Goal: Task Accomplishment & Management: Manage account settings

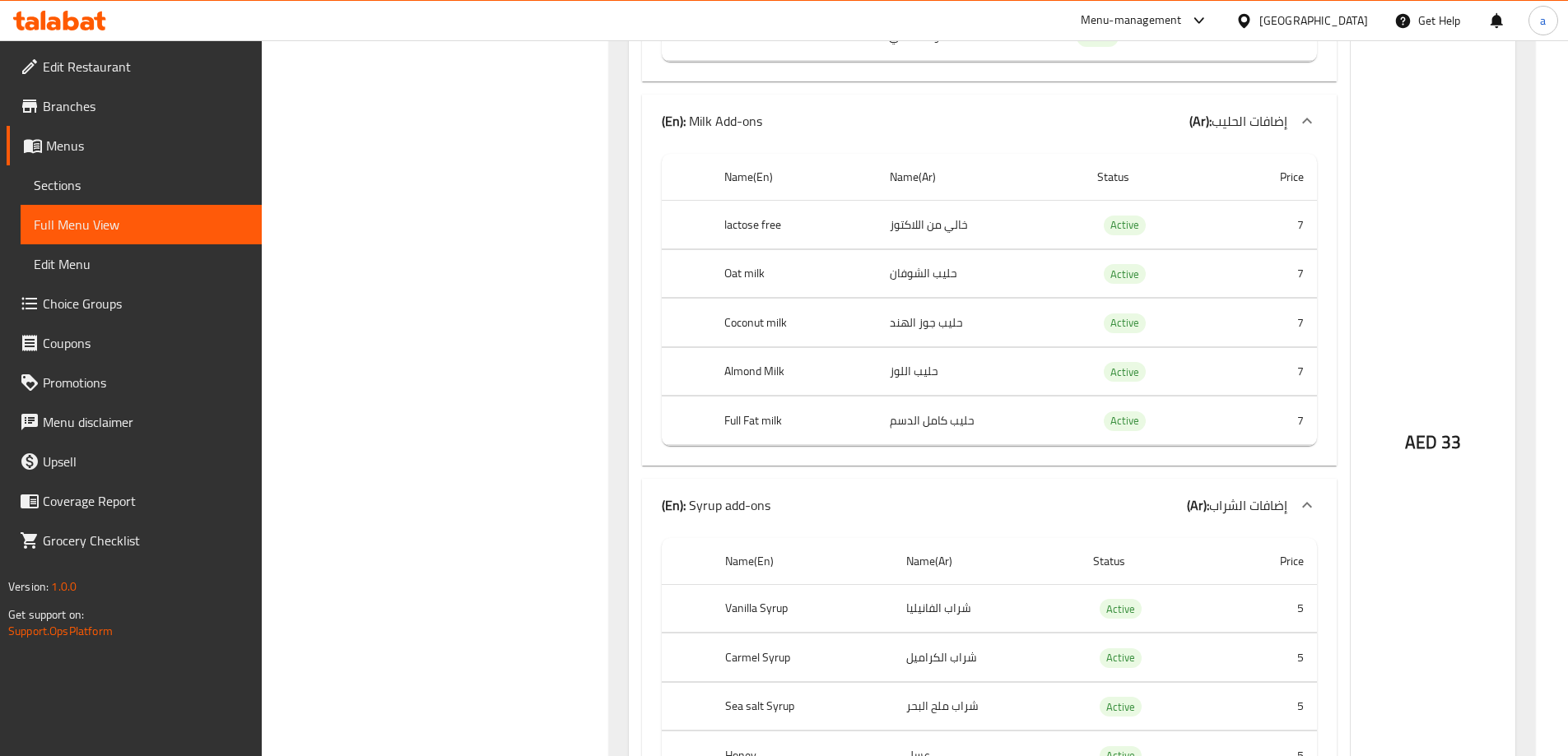
scroll to position [30940, 0]
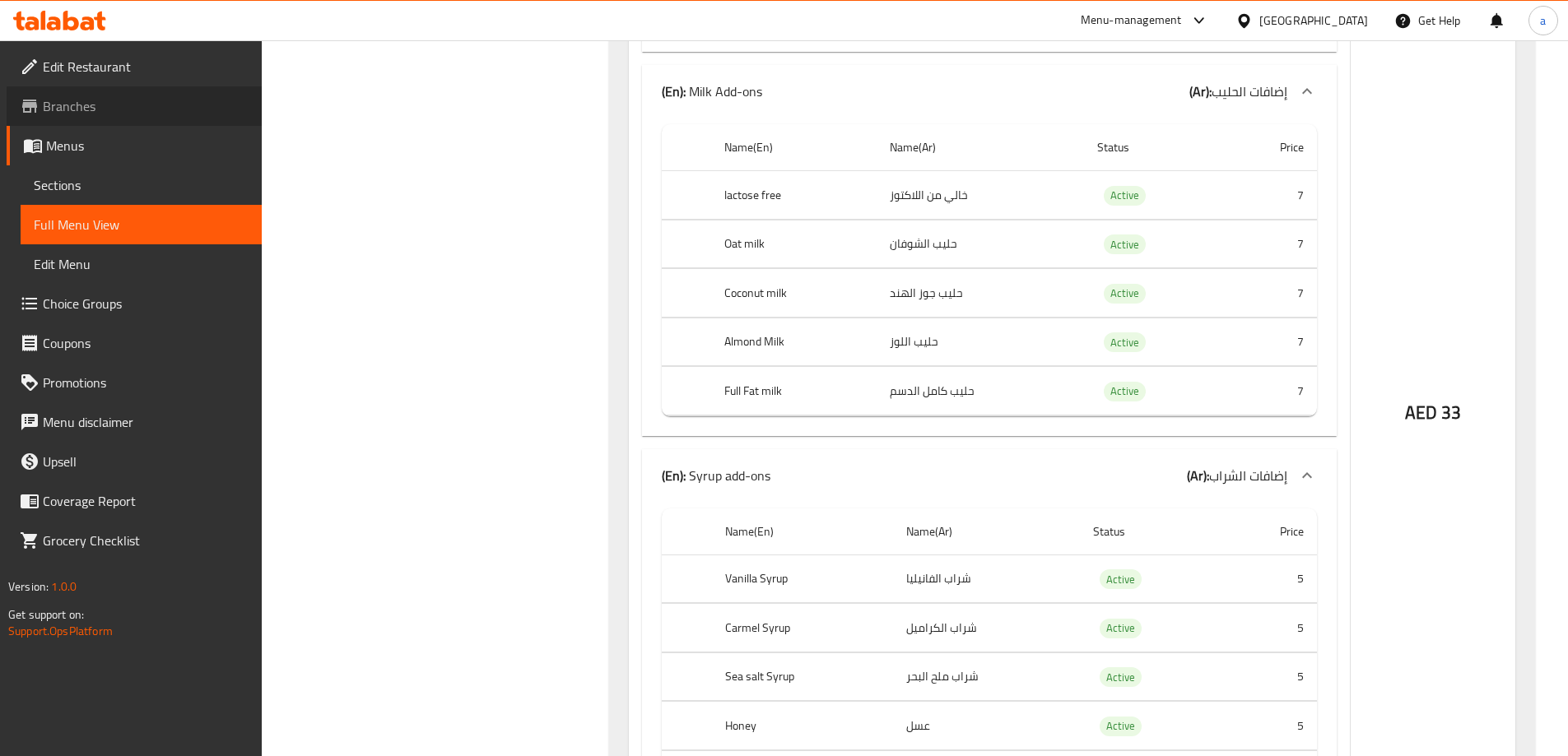
click at [151, 118] on link "Branches" at bounding box center [134, 106] width 255 height 39
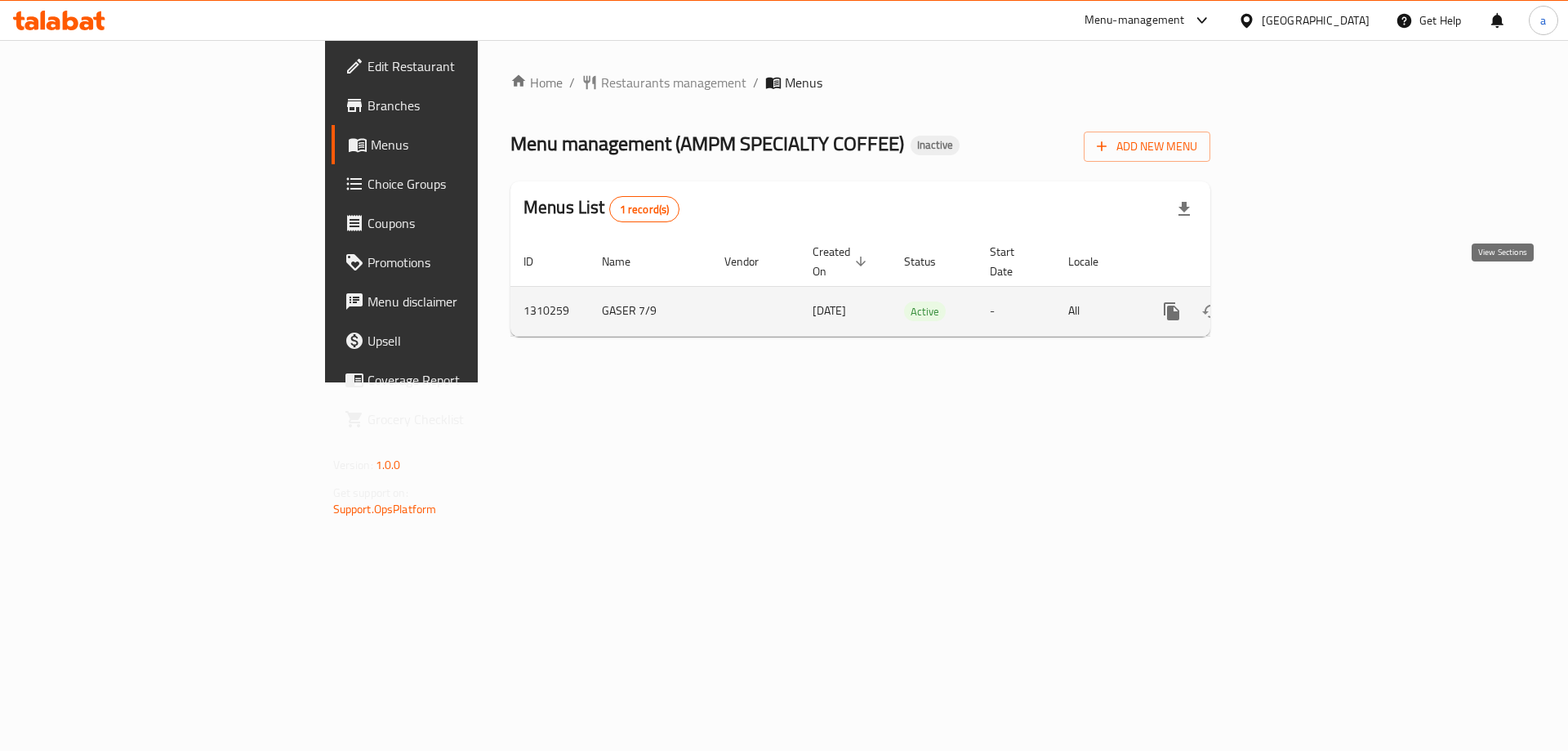
click at [1300, 301] on icon "enhanced table" at bounding box center [1290, 311] width 20 height 20
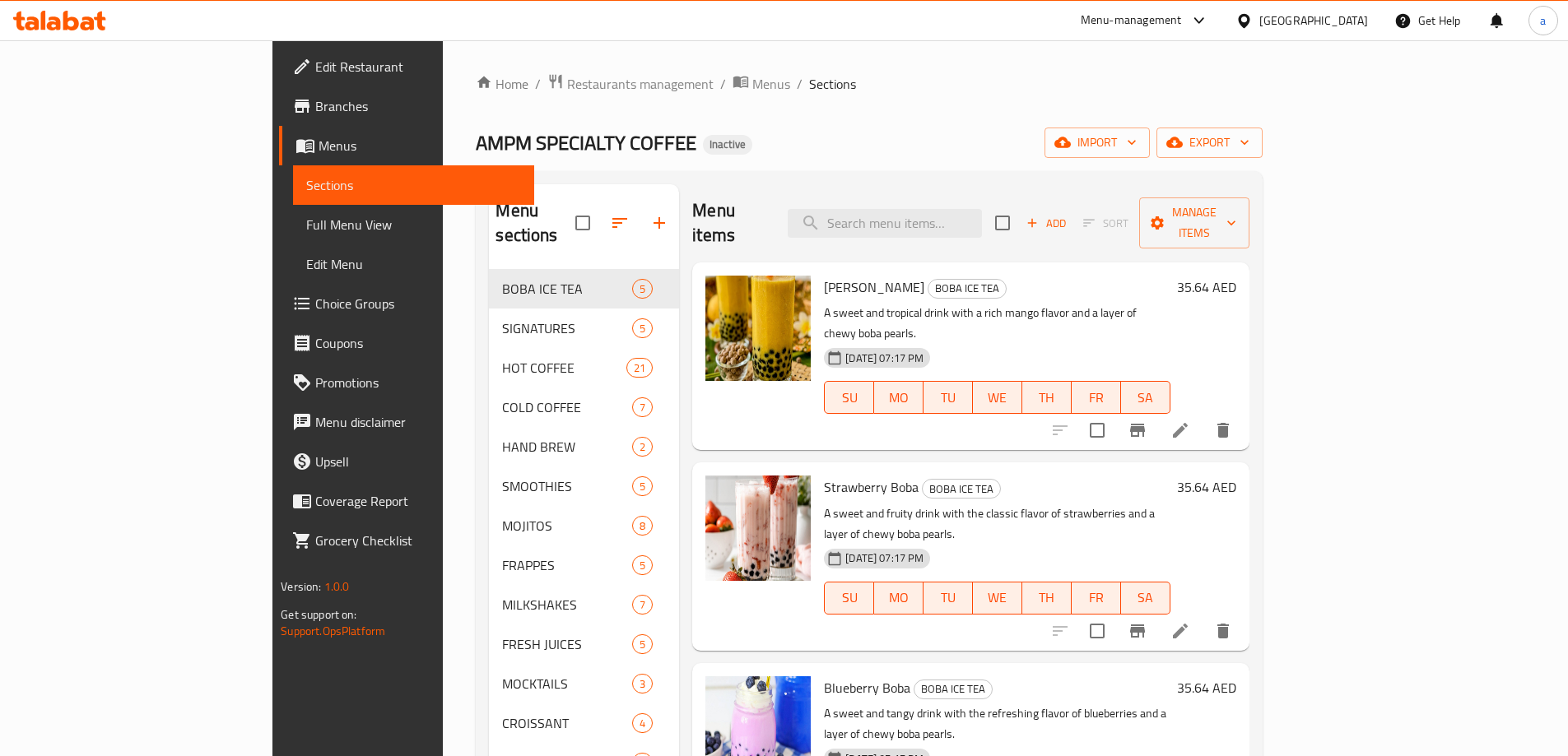
click at [1263, 16] on div "[GEOGRAPHIC_DATA]" at bounding box center [1314, 21] width 108 height 18
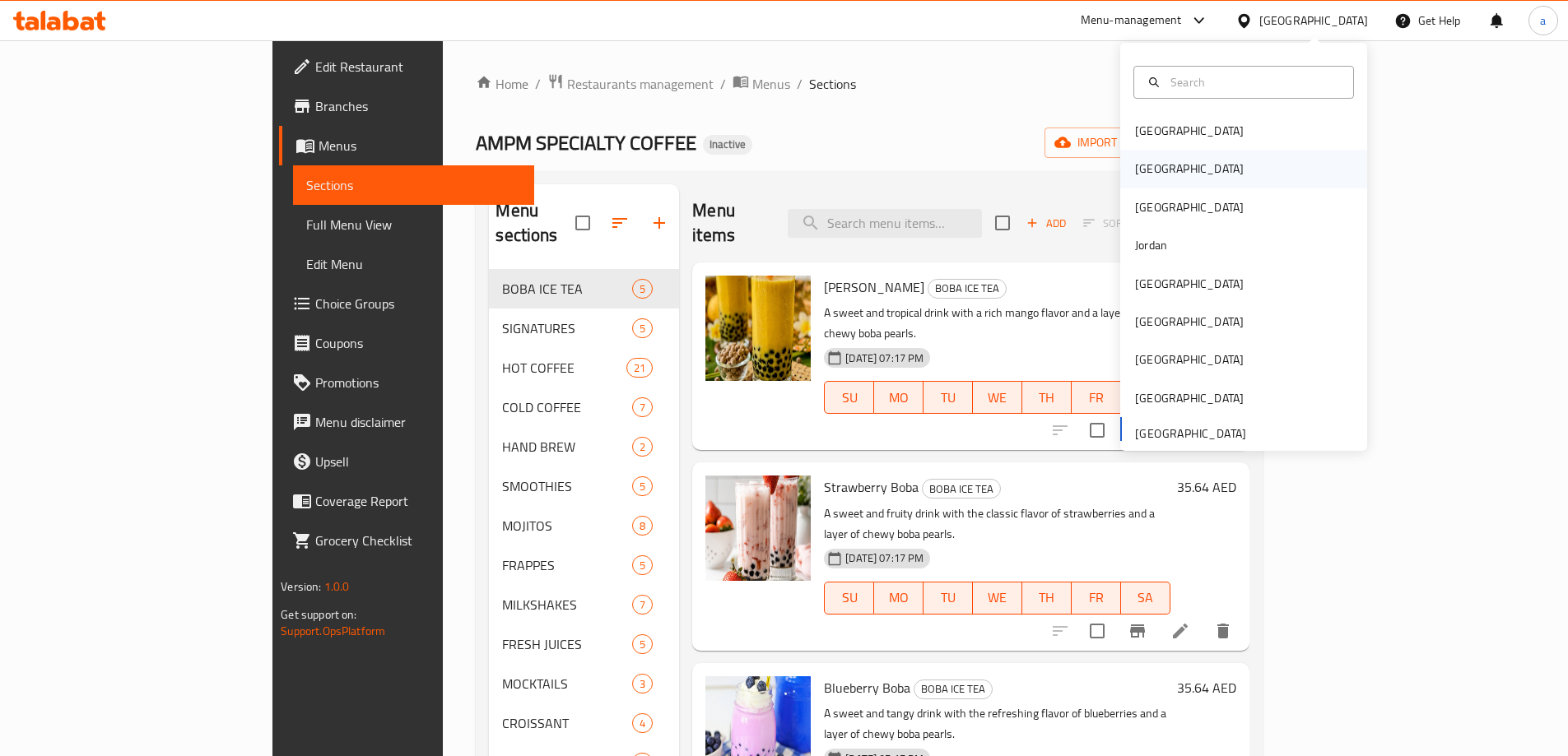
click at [1175, 161] on div "Egypt" at bounding box center [1244, 168] width 247 height 38
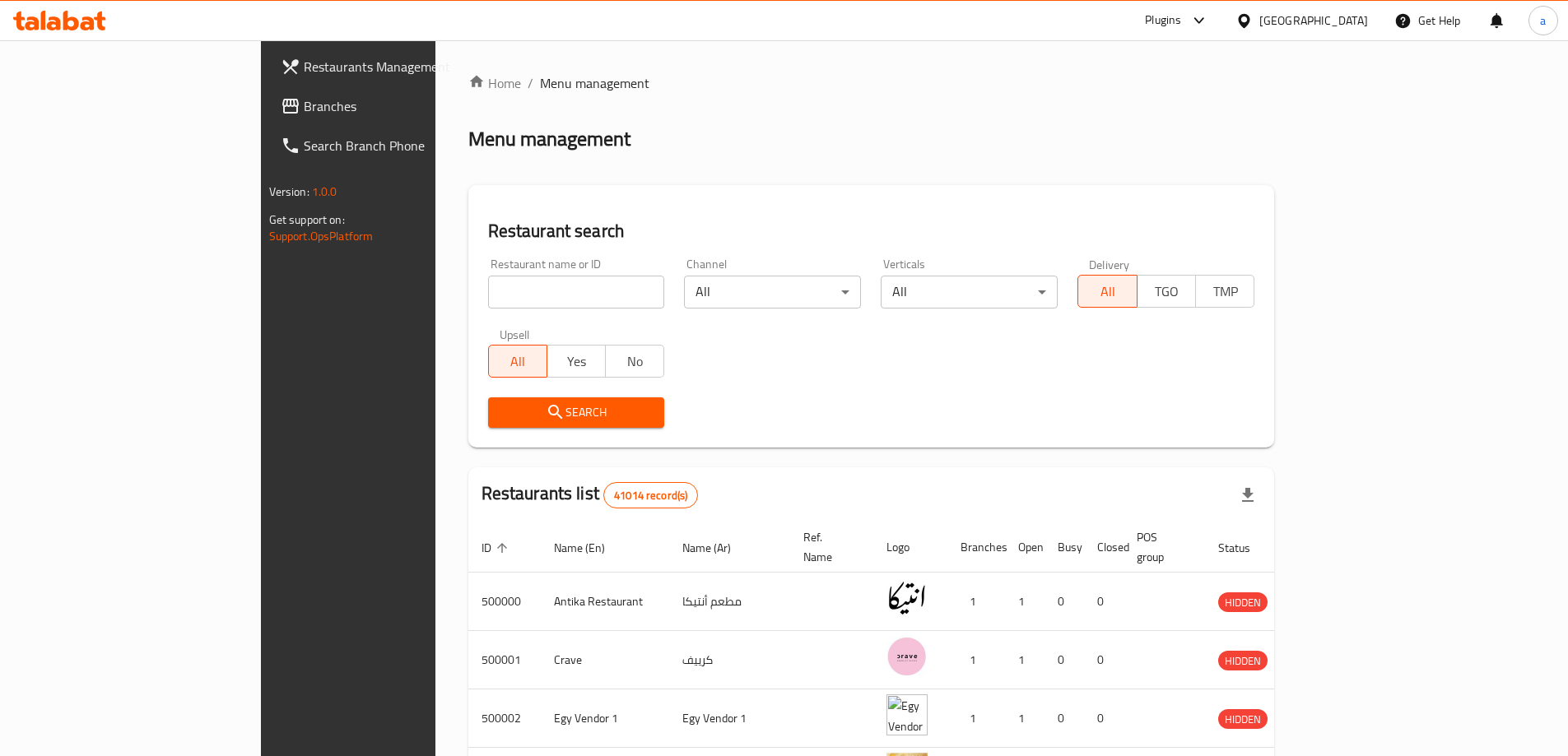
click at [1356, 7] on div "Egypt" at bounding box center [1301, 20] width 158 height 39
click at [1253, 24] on icon at bounding box center [1244, 21] width 18 height 18
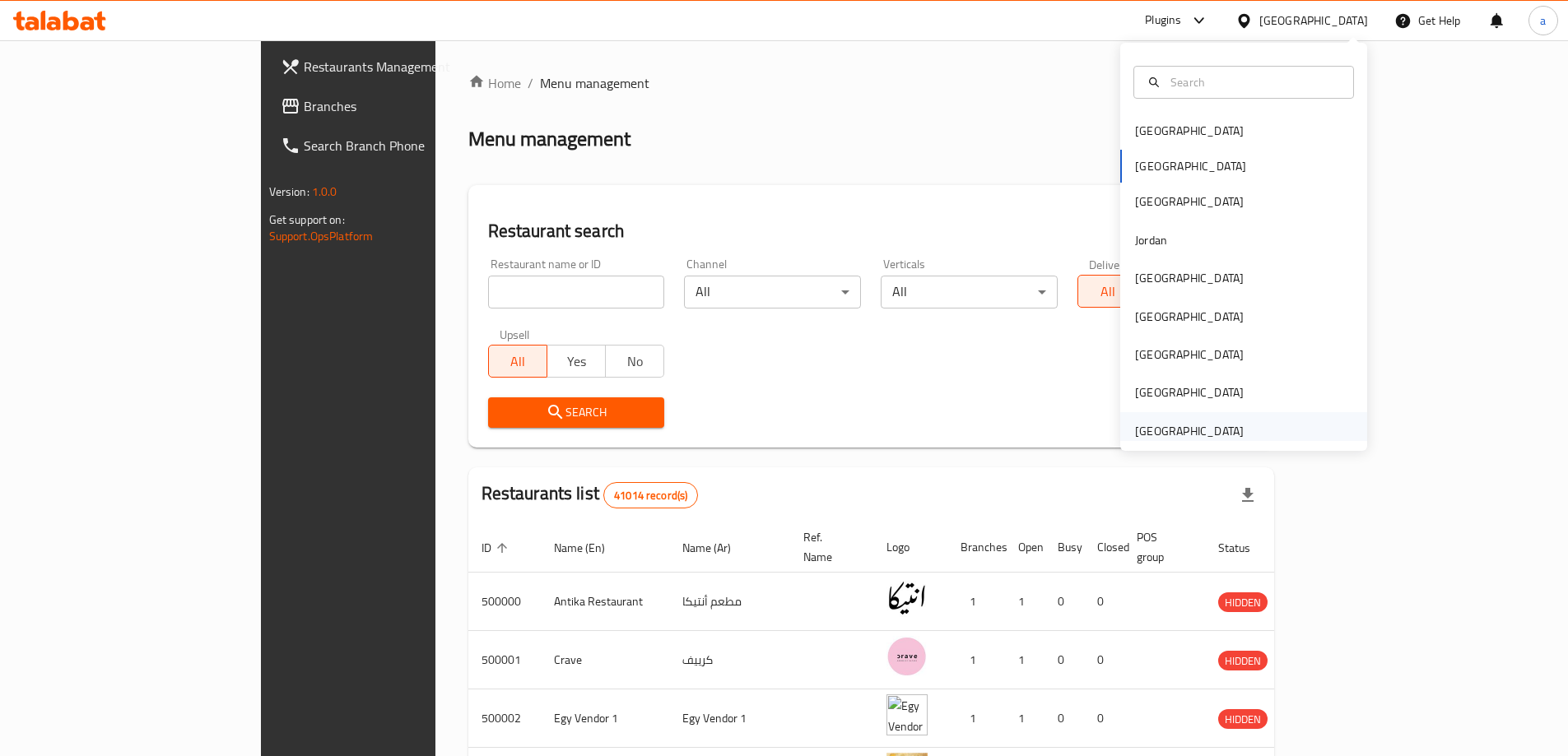
click at [1199, 422] on div "[GEOGRAPHIC_DATA]" at bounding box center [1189, 431] width 108 height 18
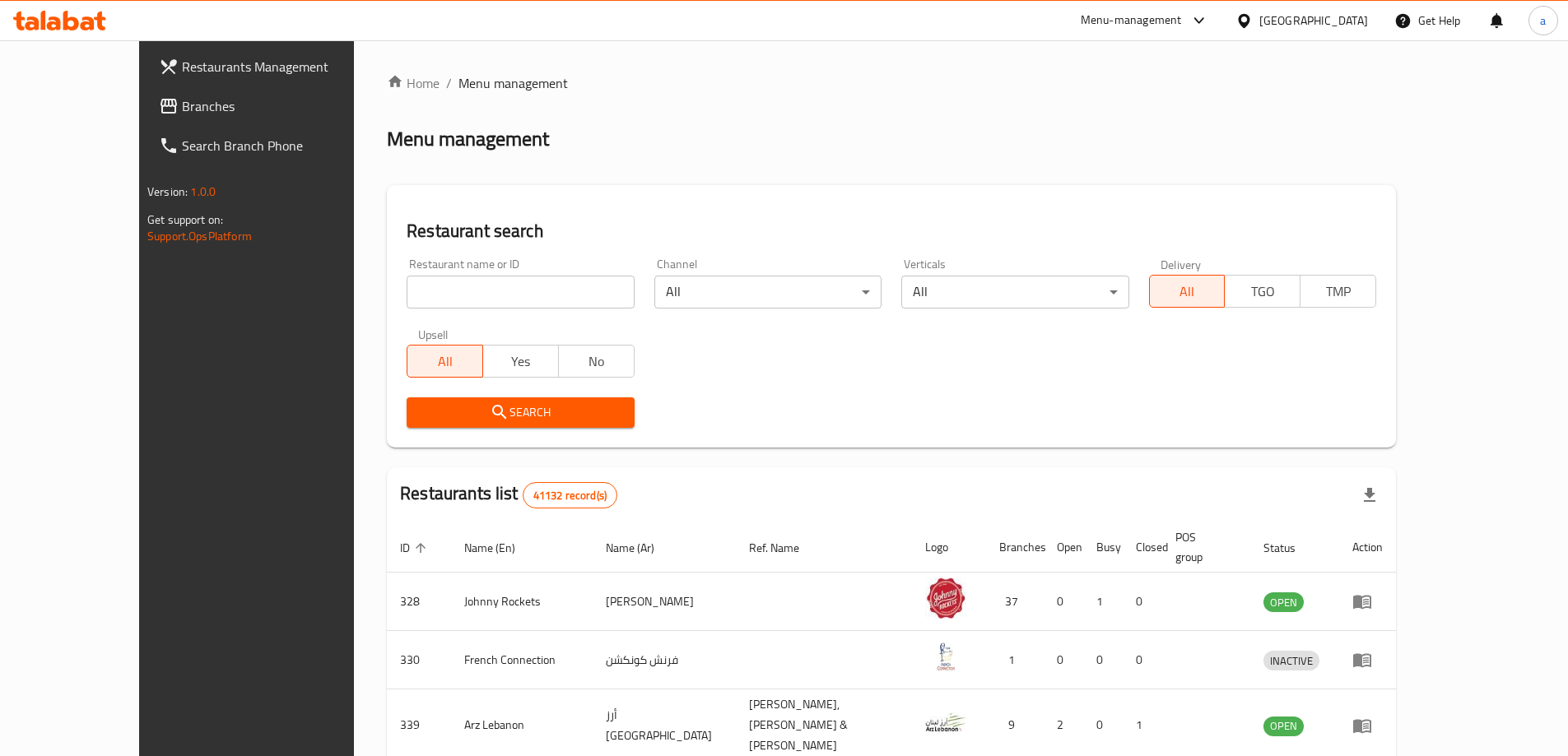
click at [182, 112] on span "Branches" at bounding box center [284, 106] width 206 height 20
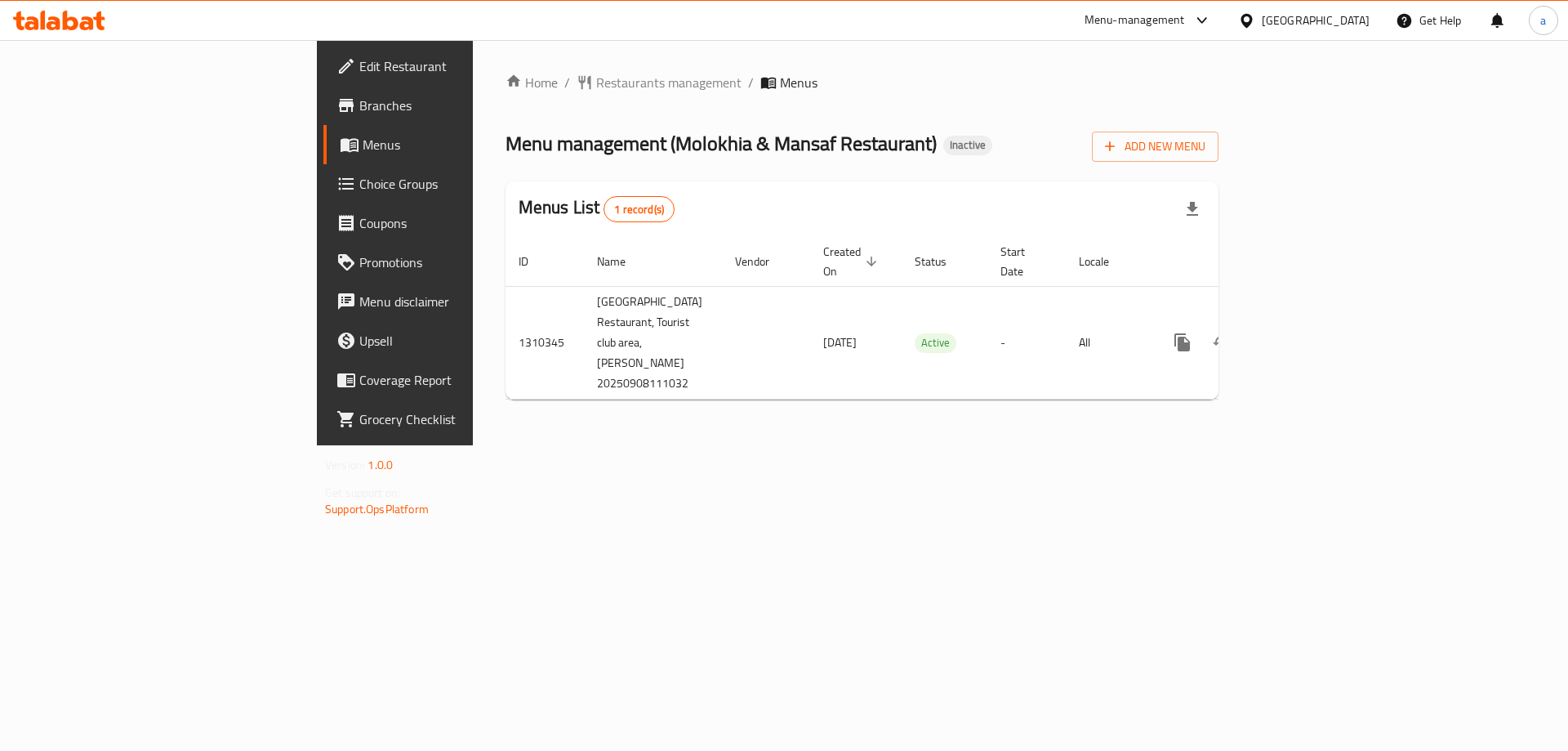
click at [359, 58] on span "Edit Restaurant" at bounding box center [463, 66] width 207 height 20
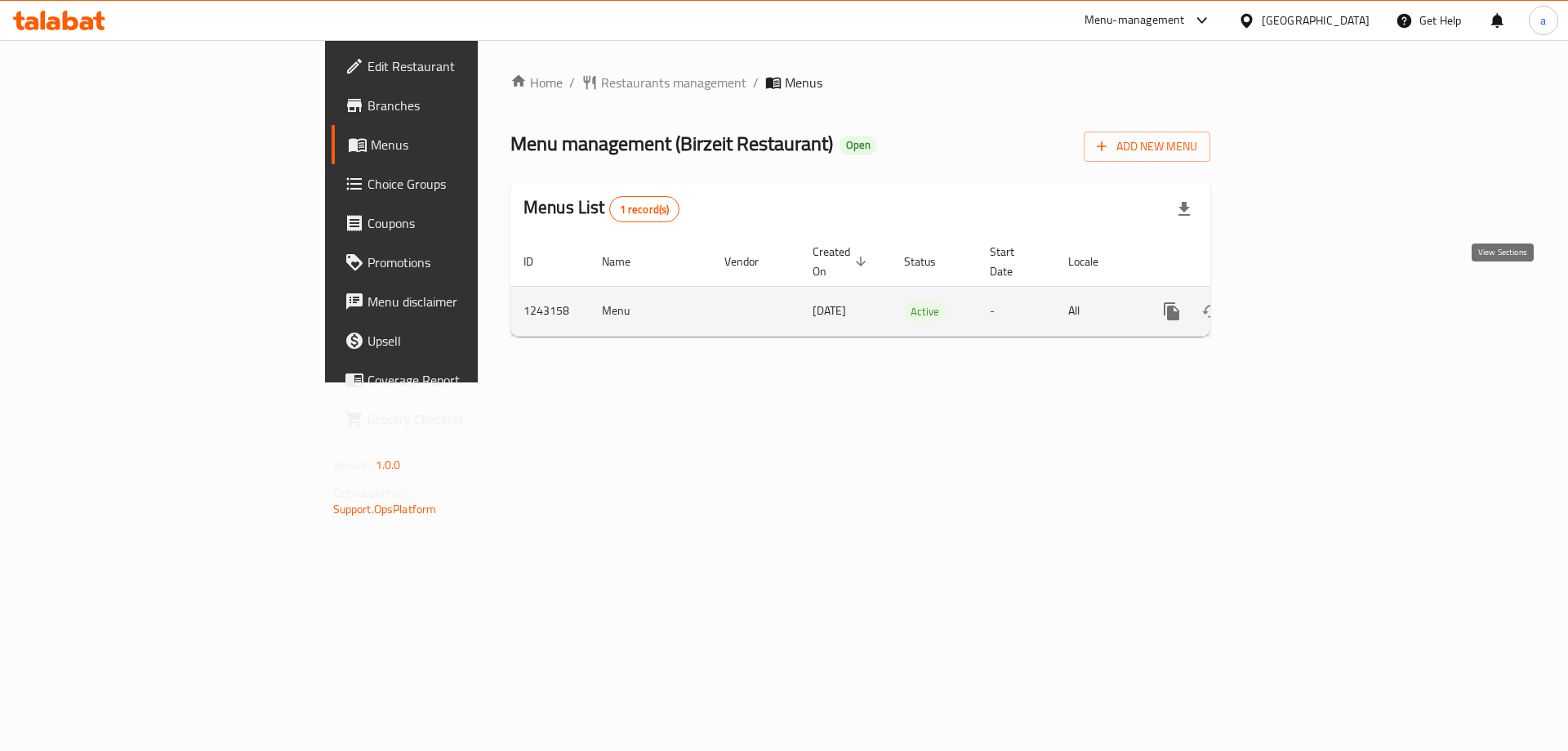
click at [1300, 301] on icon "enhanced table" at bounding box center [1290, 311] width 20 height 20
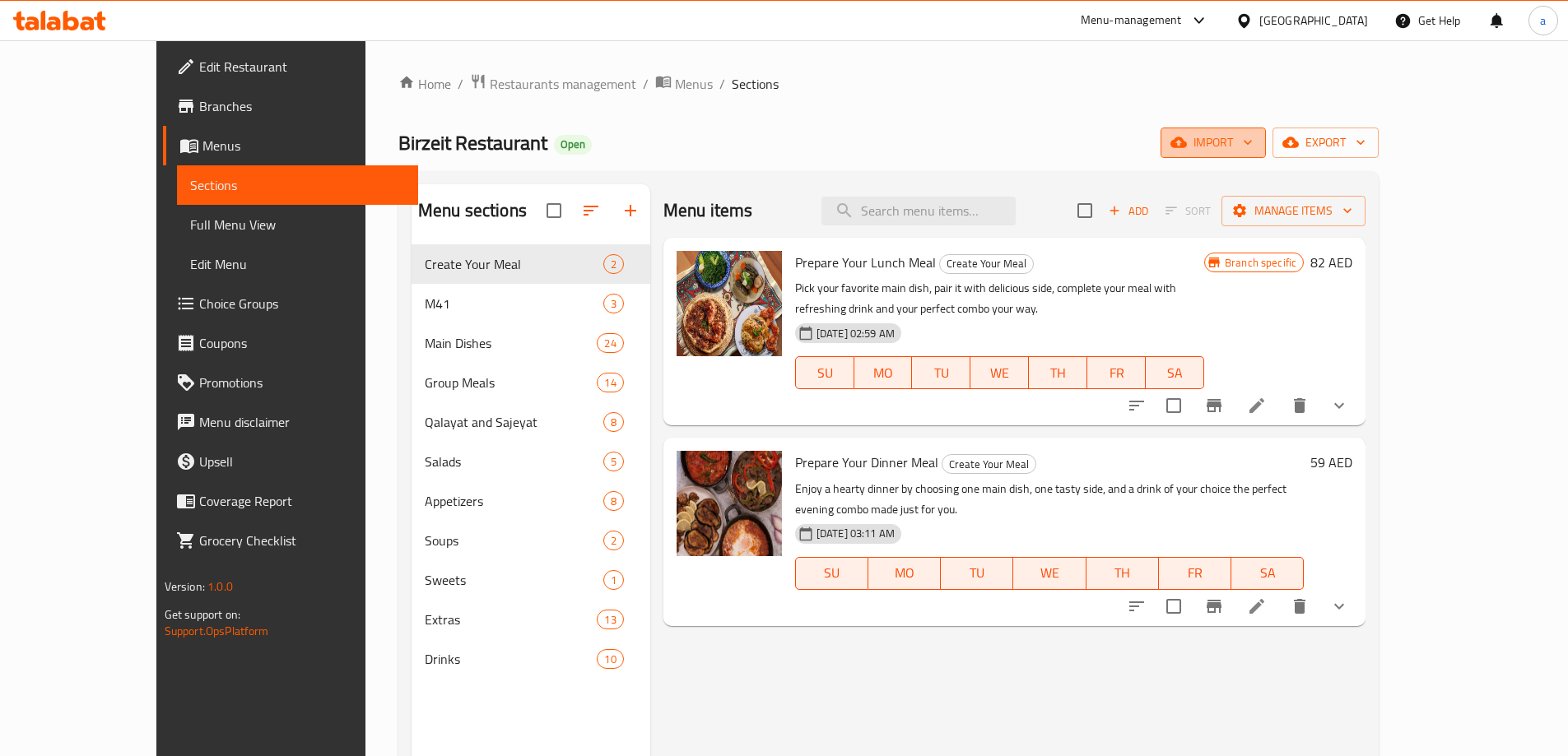
click at [1253, 150] on span "import" at bounding box center [1213, 143] width 79 height 21
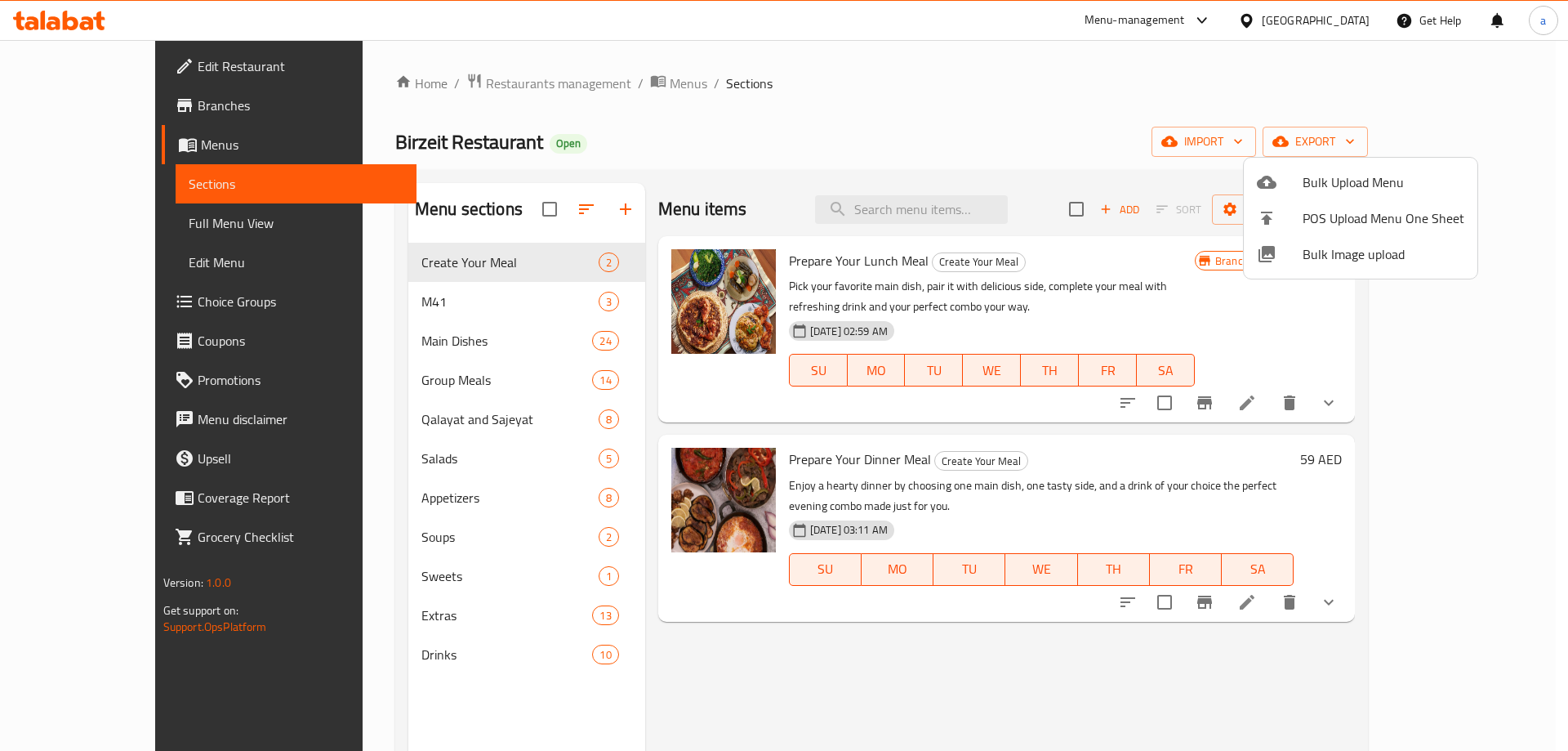
click at [1466, 133] on div at bounding box center [784, 375] width 1568 height 751
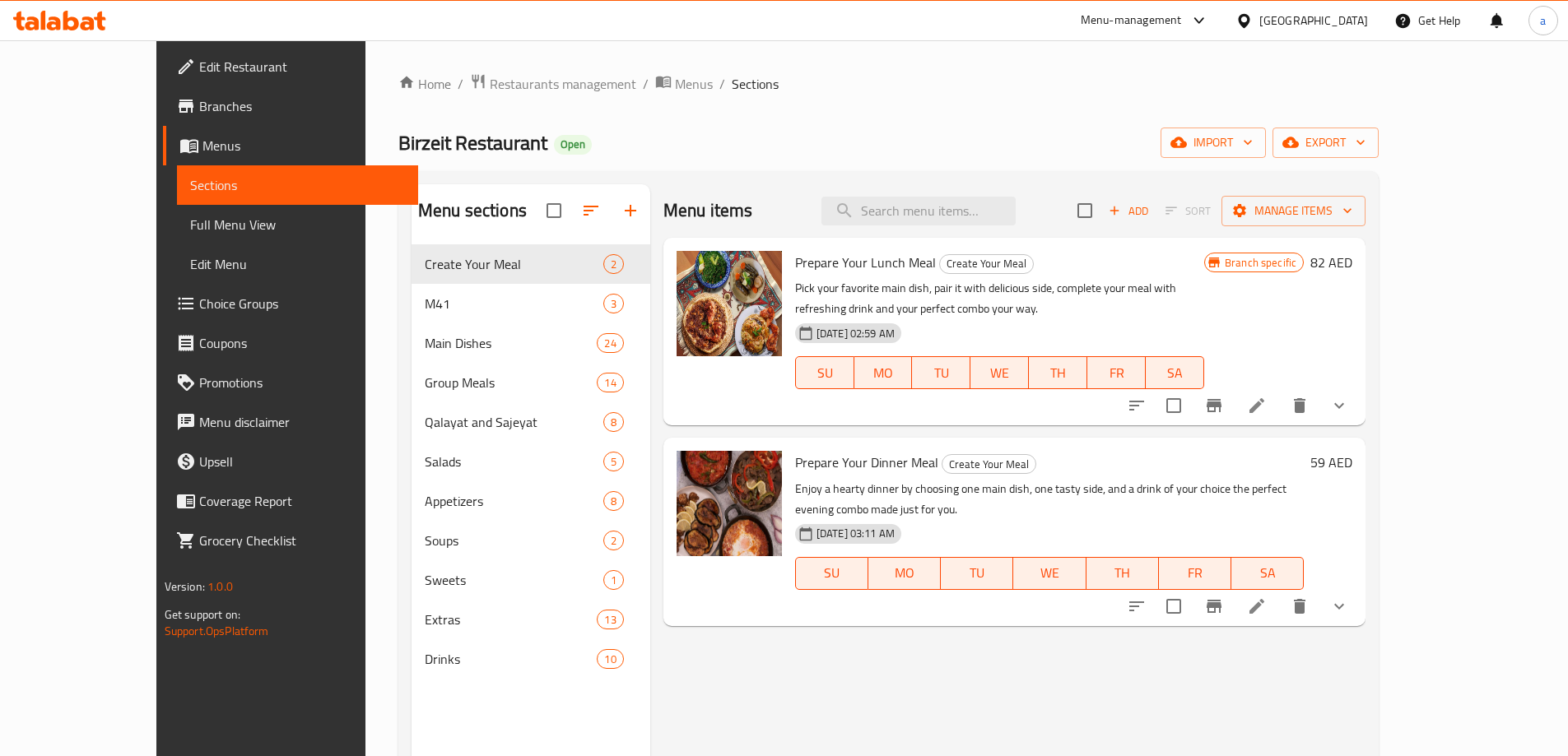
click at [1365, 134] on span "export" at bounding box center [1325, 143] width 80 height 21
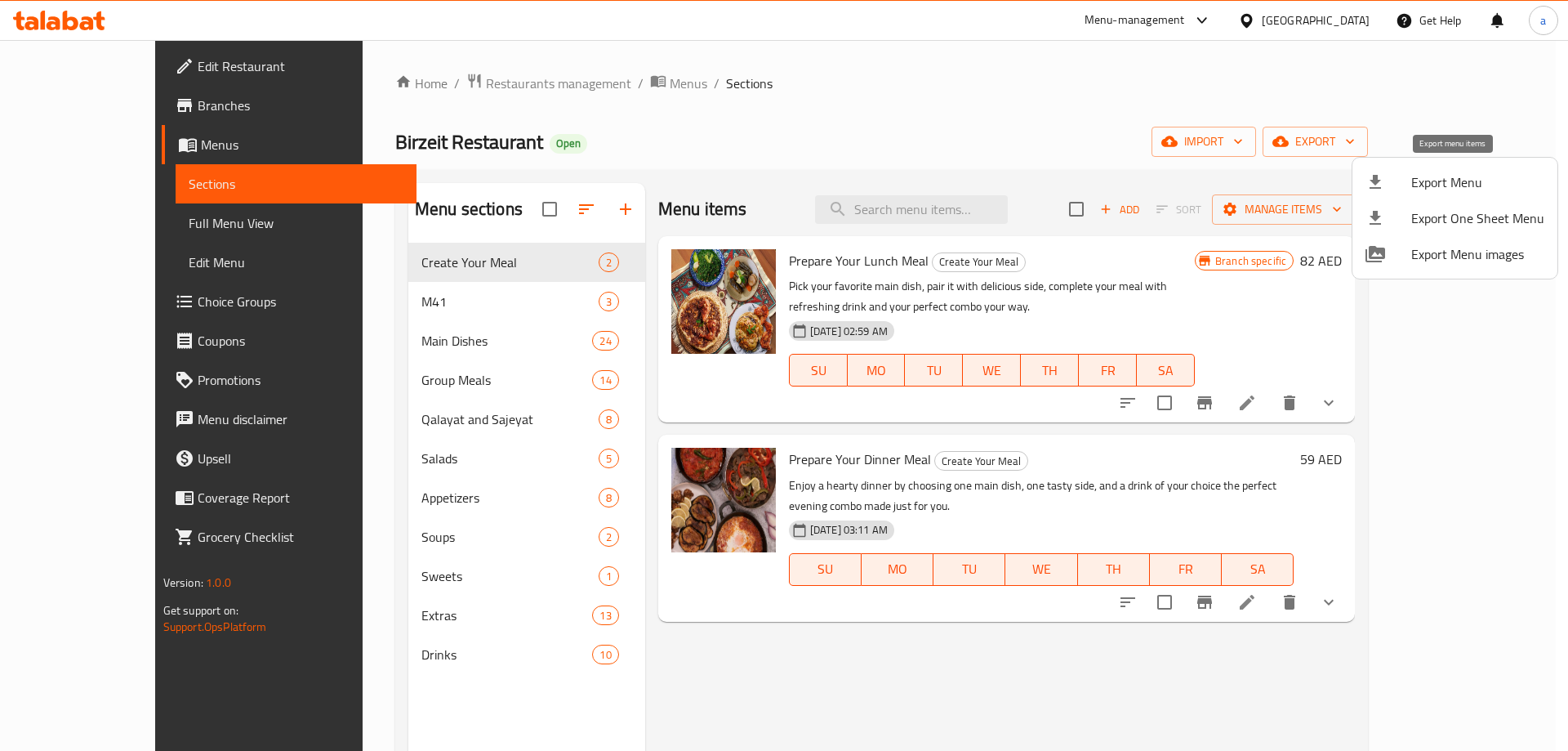
click at [1473, 185] on span "Export Menu" at bounding box center [1478, 182] width 133 height 20
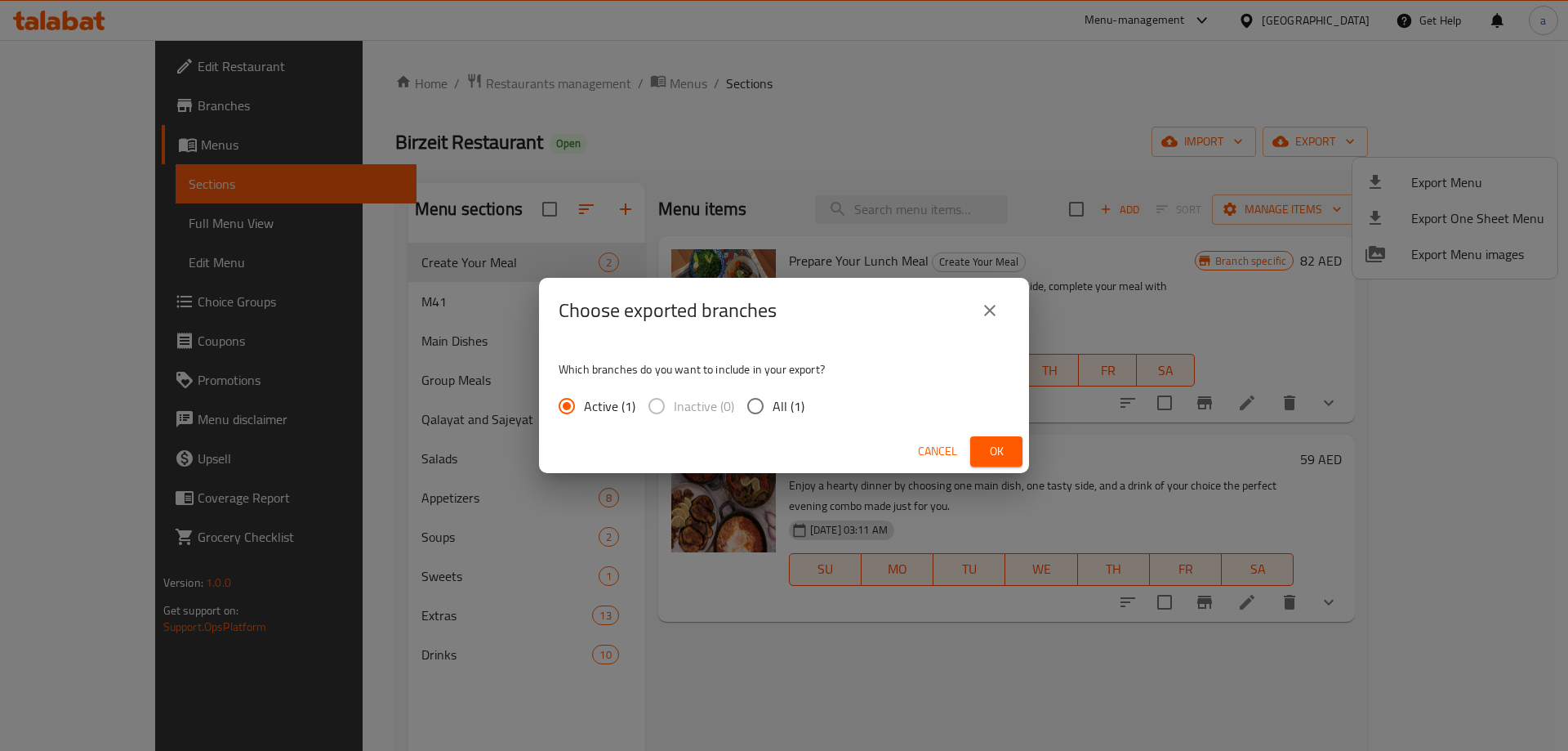
click at [820, 397] on div "Which branches do you want to include in your export? Active (1) Inactive (0) A…" at bounding box center [784, 386] width 490 height 87
click at [797, 410] on span "All (1)" at bounding box center [788, 407] width 31 height 20
click at [772, 410] on input "All (1)" at bounding box center [755, 406] width 34 height 34
radio input "true"
click at [1005, 450] on span "Ok" at bounding box center [997, 451] width 26 height 21
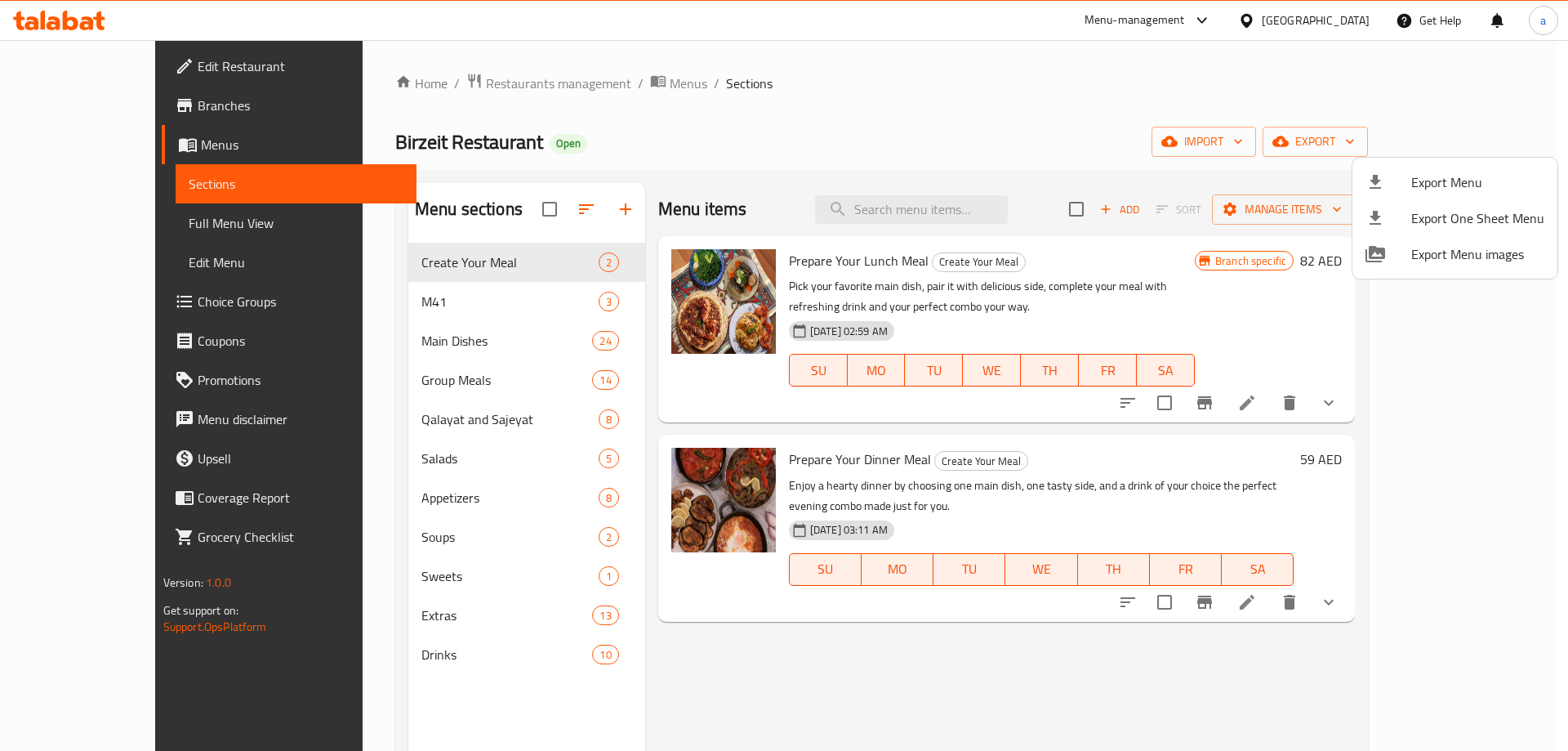
click at [1034, 119] on div at bounding box center [784, 375] width 1568 height 751
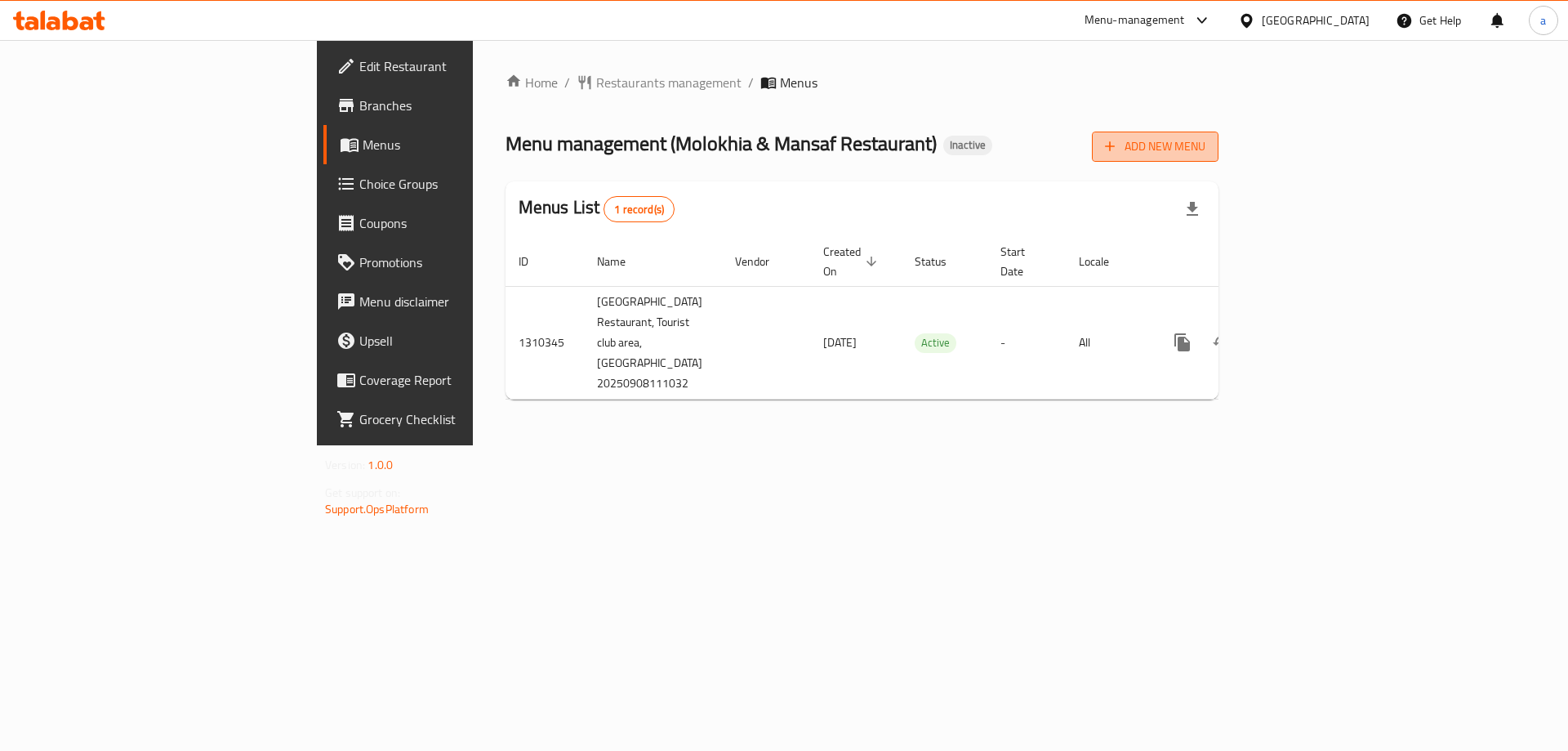
click at [1219, 150] on button "Add New Menu" at bounding box center [1155, 147] width 127 height 31
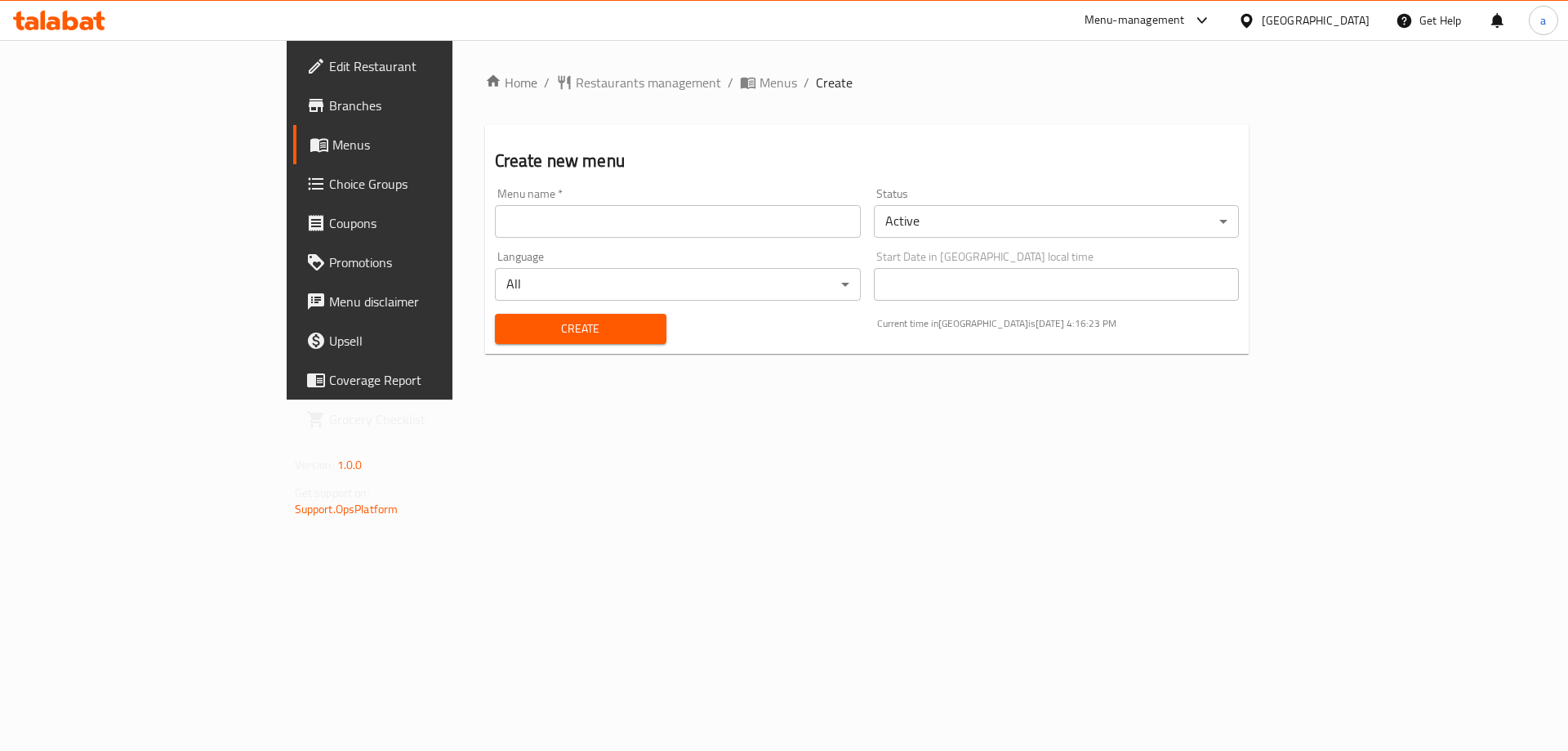
click at [748, 227] on input "text" at bounding box center [678, 221] width 366 height 32
type input "8/9"
click at [495, 314] on button "Create" at bounding box center [580, 329] width 171 height 31
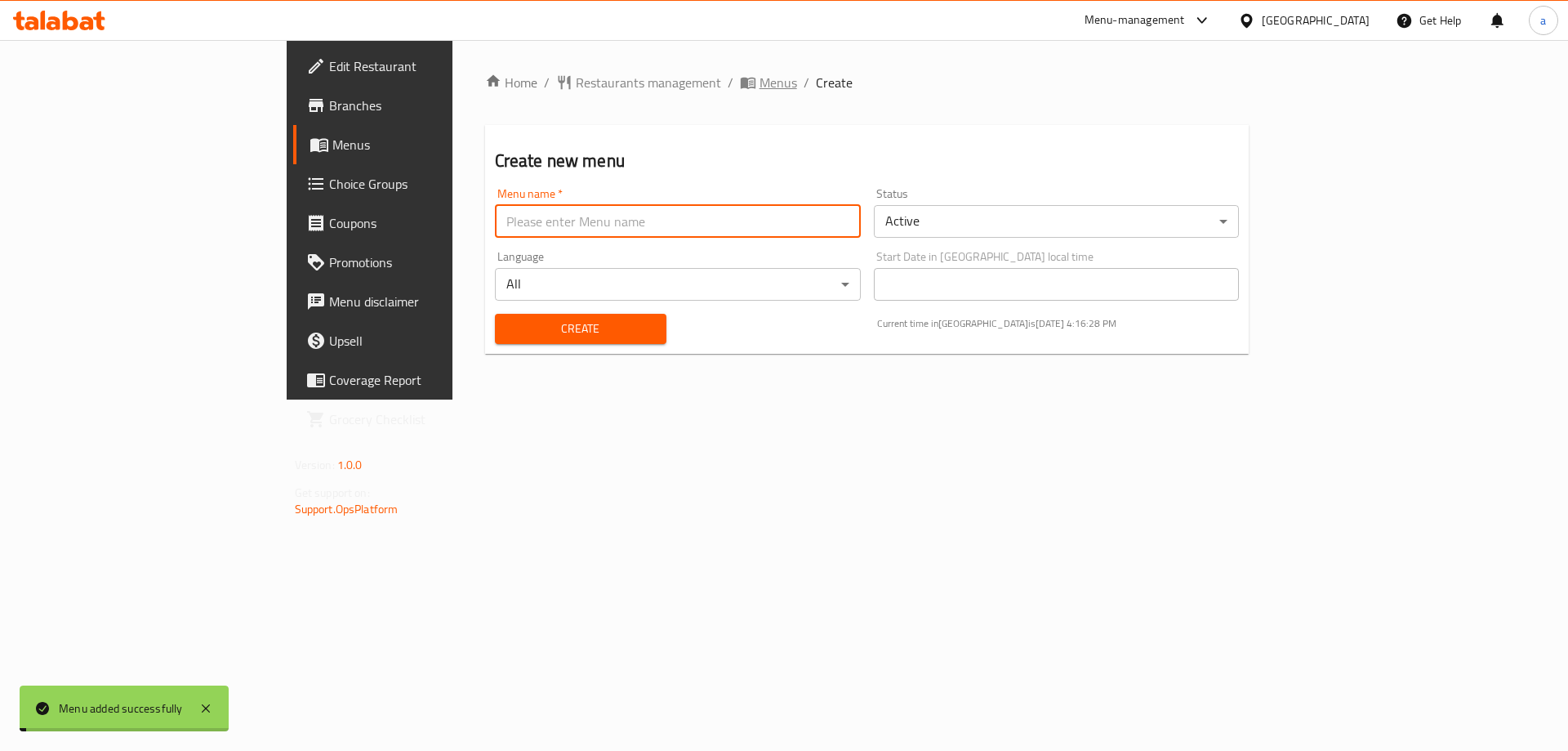
click at [760, 80] on span "Menus" at bounding box center [778, 83] width 37 height 20
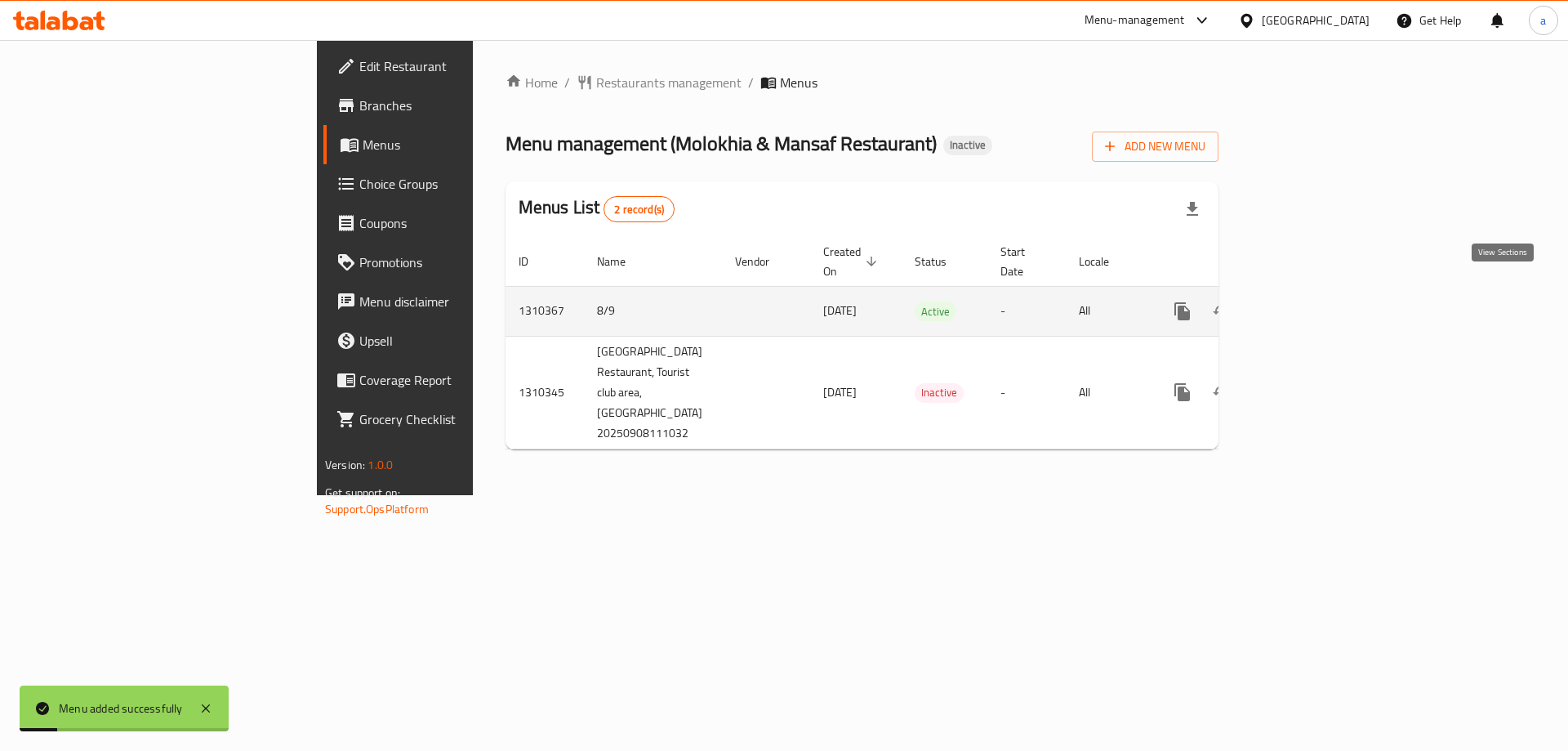
click at [1320, 291] on link "enhanced table" at bounding box center [1300, 311] width 39 height 39
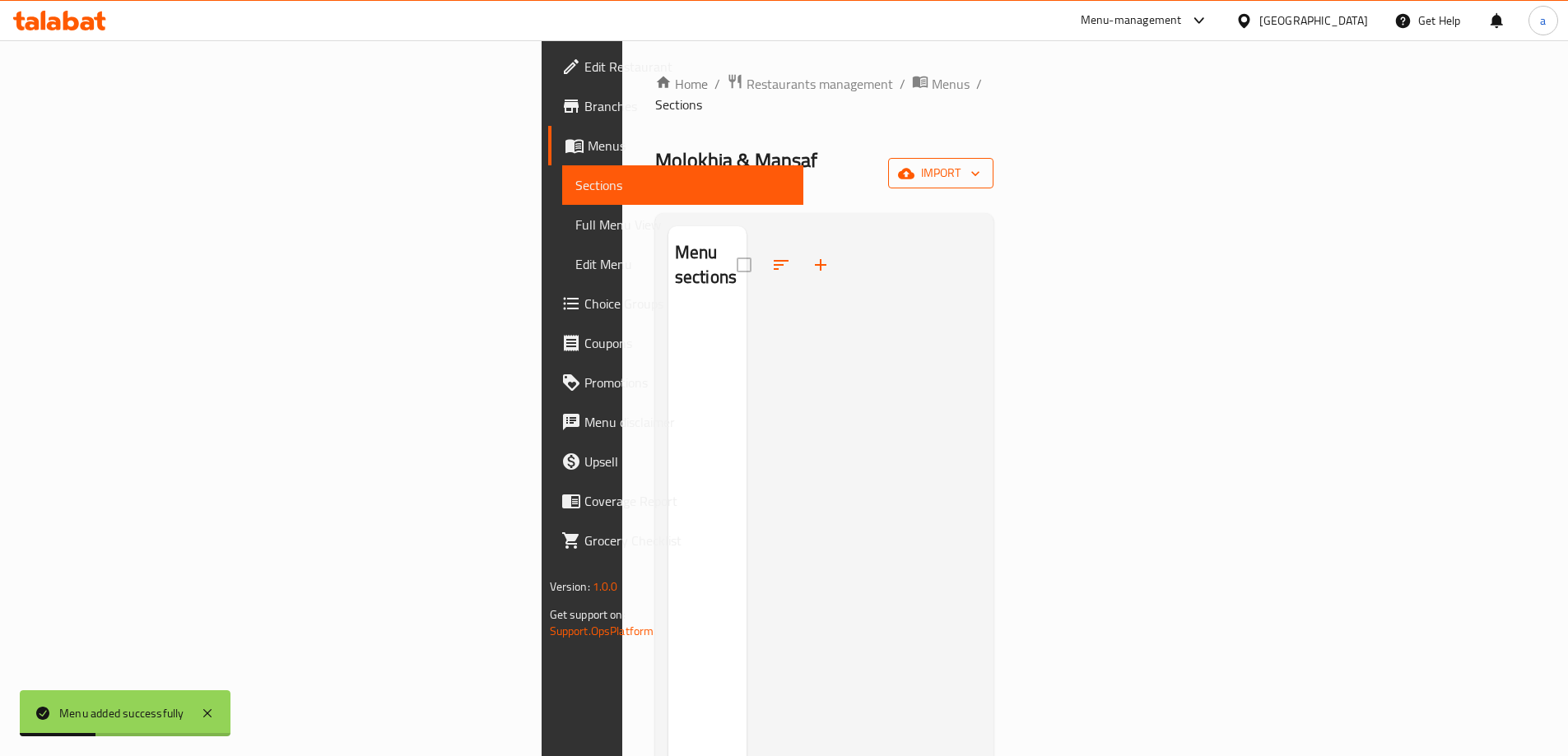
click at [980, 163] on span "import" at bounding box center [940, 173] width 79 height 21
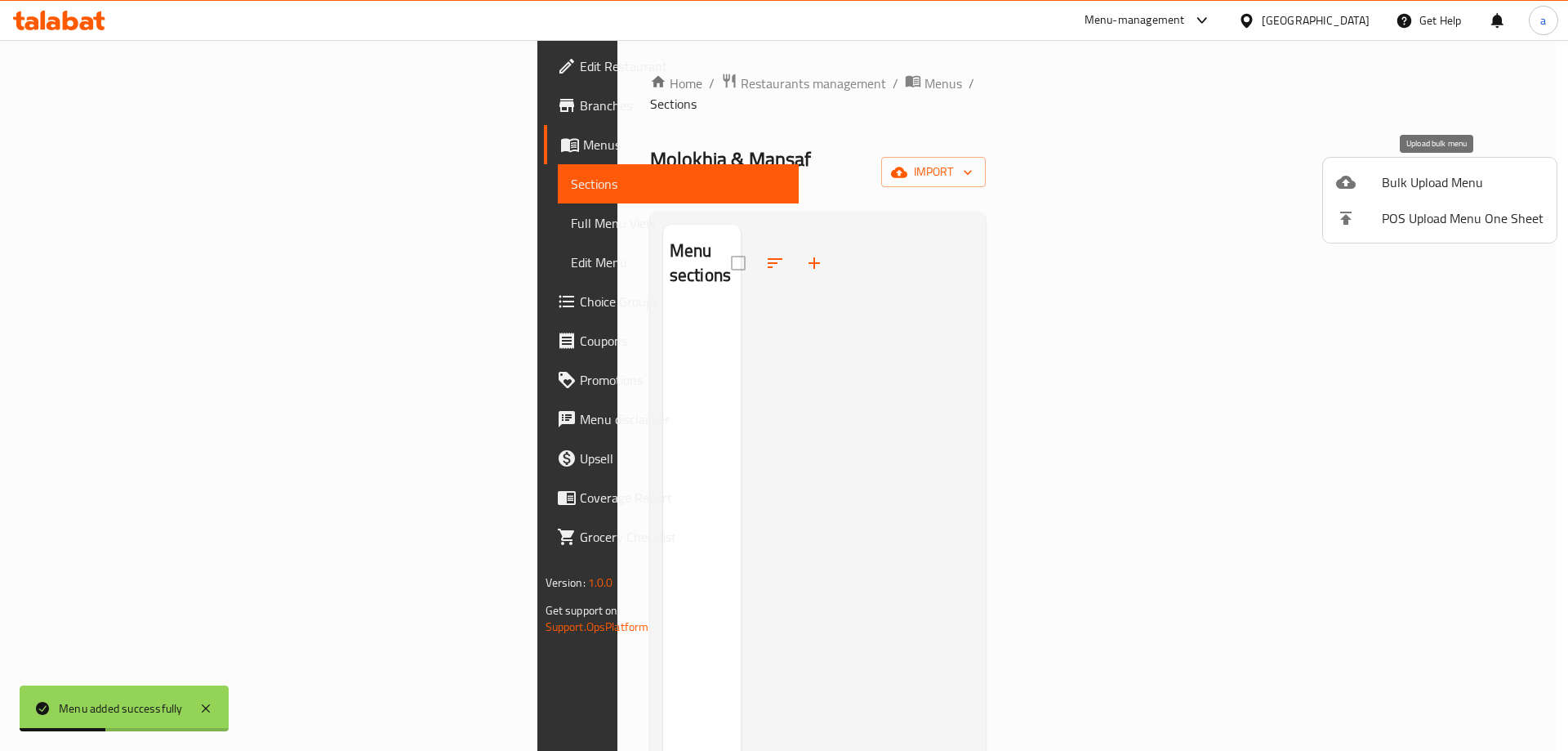
click at [1394, 172] on span "Bulk Upload Menu" at bounding box center [1462, 182] width 161 height 20
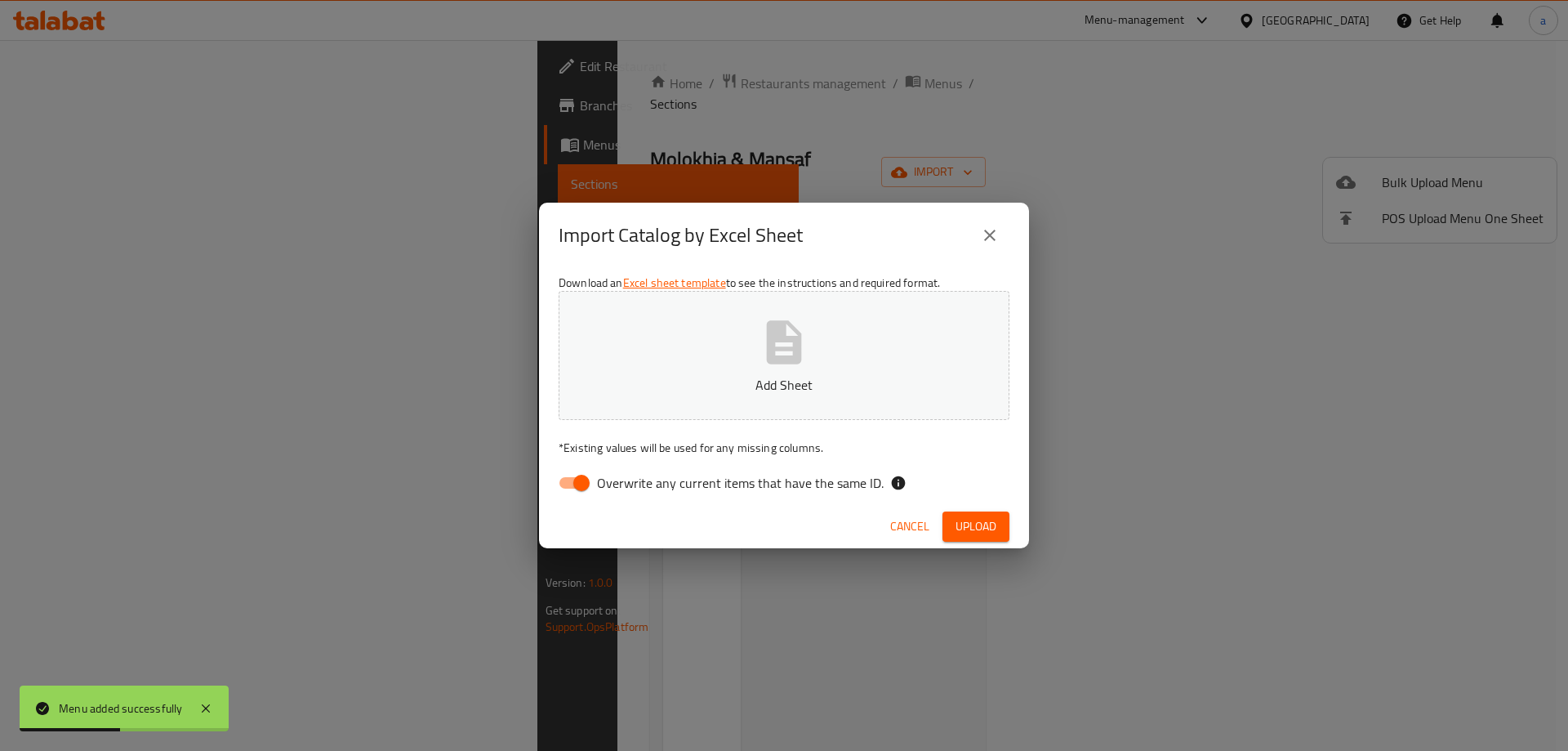
click at [768, 350] on icon "button" at bounding box center [784, 342] width 35 height 43
click at [565, 486] on input "Overwrite any current items that have the same ID." at bounding box center [581, 482] width 93 height 31
checkbox input "false"
click at [962, 524] on span "Upload" at bounding box center [975, 527] width 41 height 21
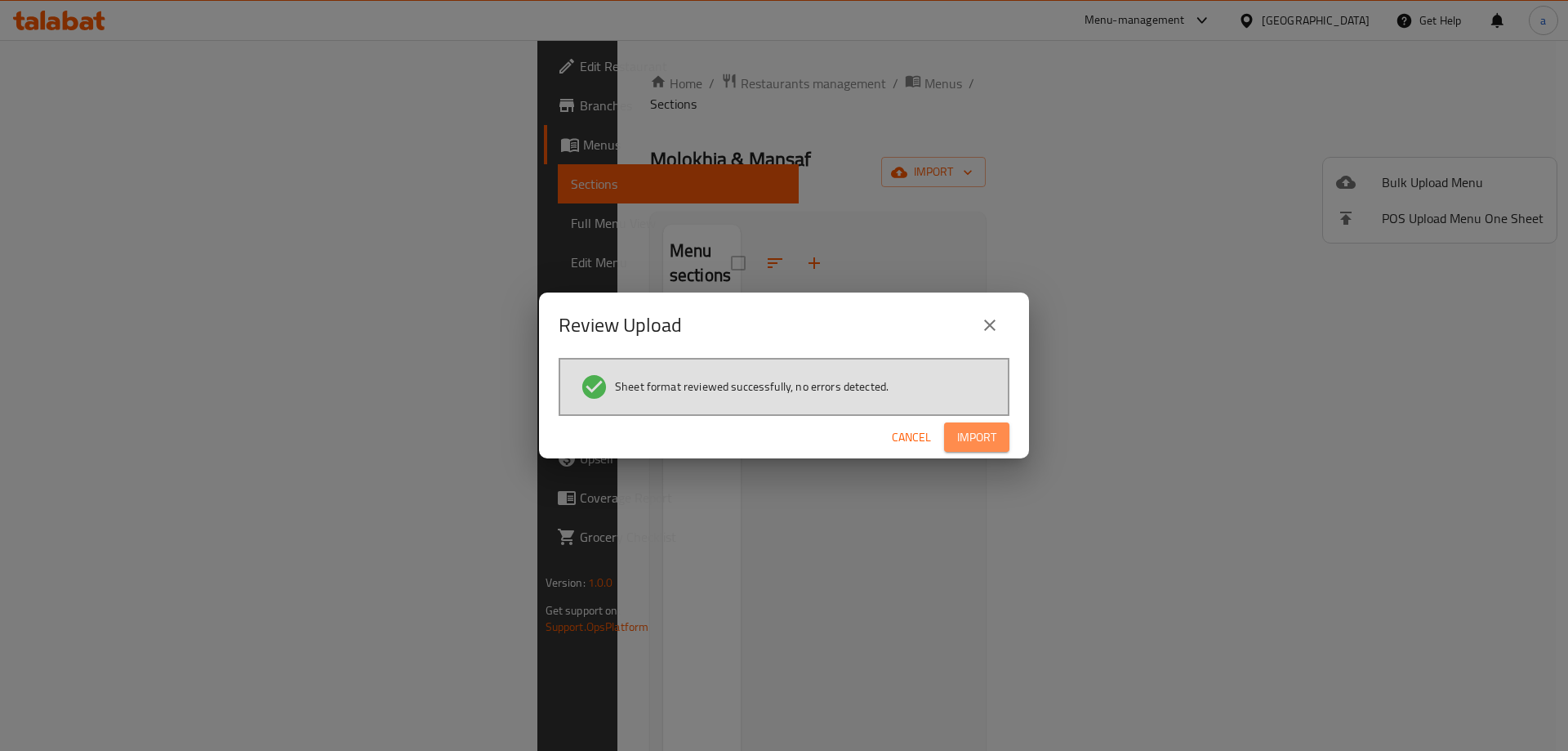
click at [978, 425] on button "Import" at bounding box center [977, 437] width 65 height 31
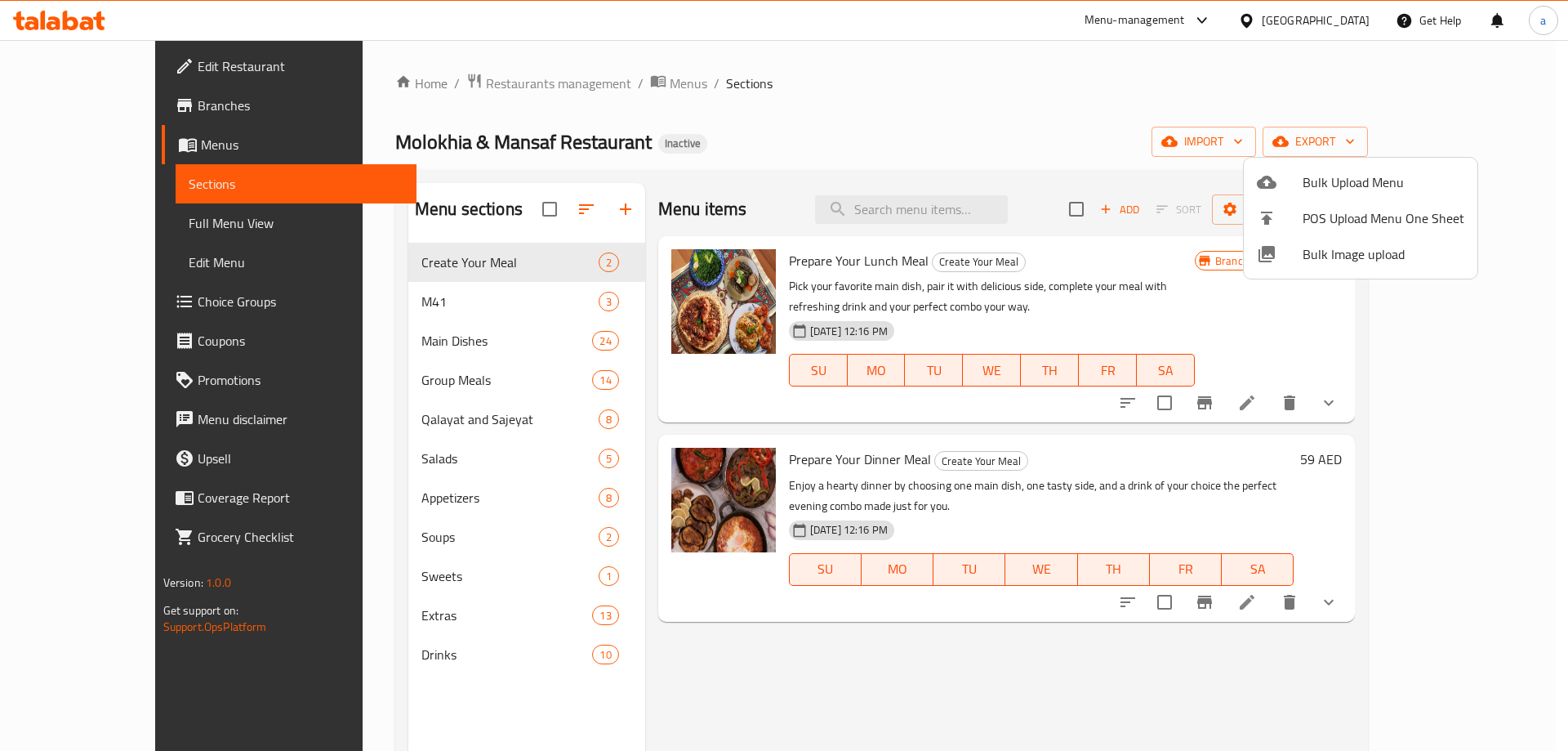
click at [780, 105] on div at bounding box center [784, 375] width 1568 height 751
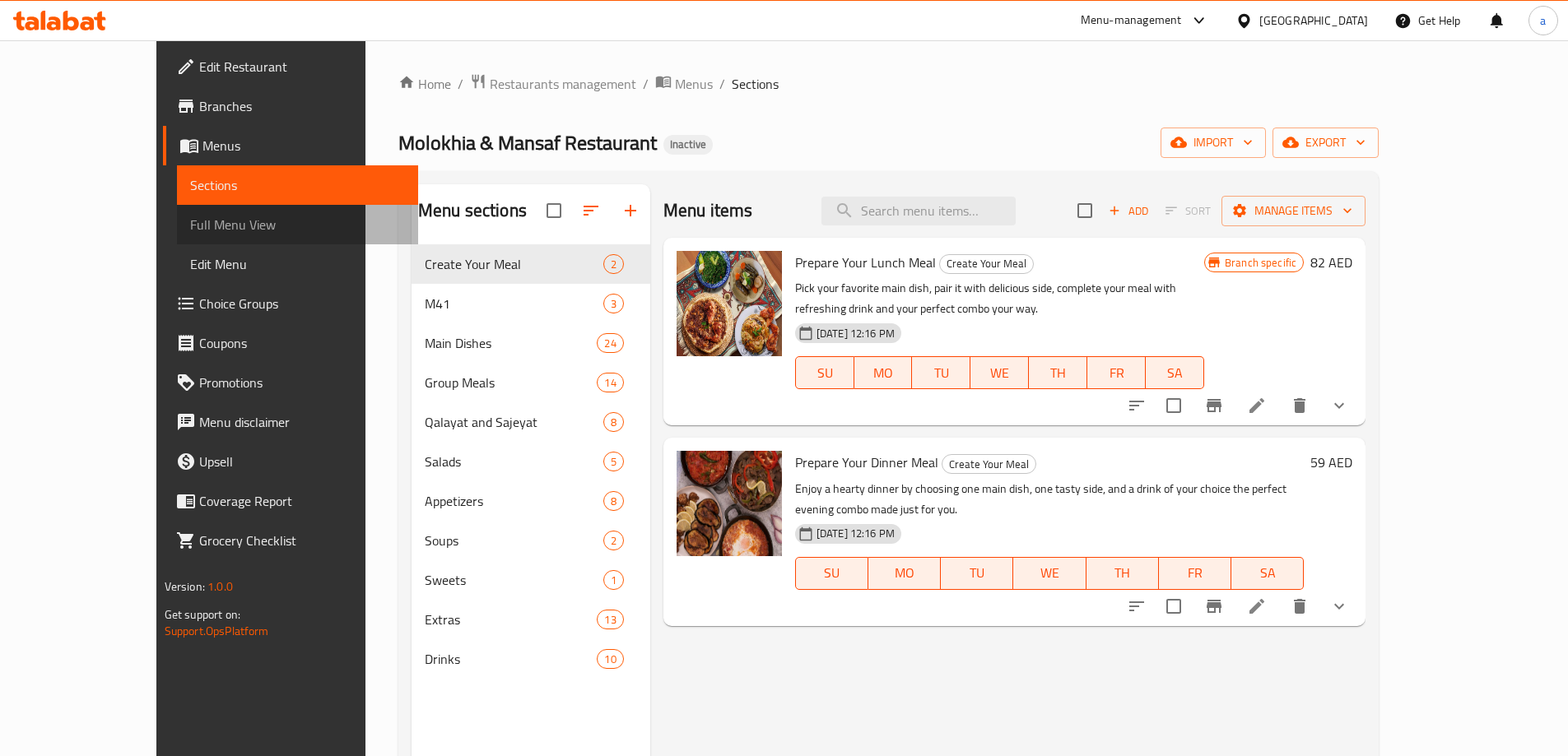
click at [190, 231] on span "Full Menu View" at bounding box center [298, 225] width 215 height 20
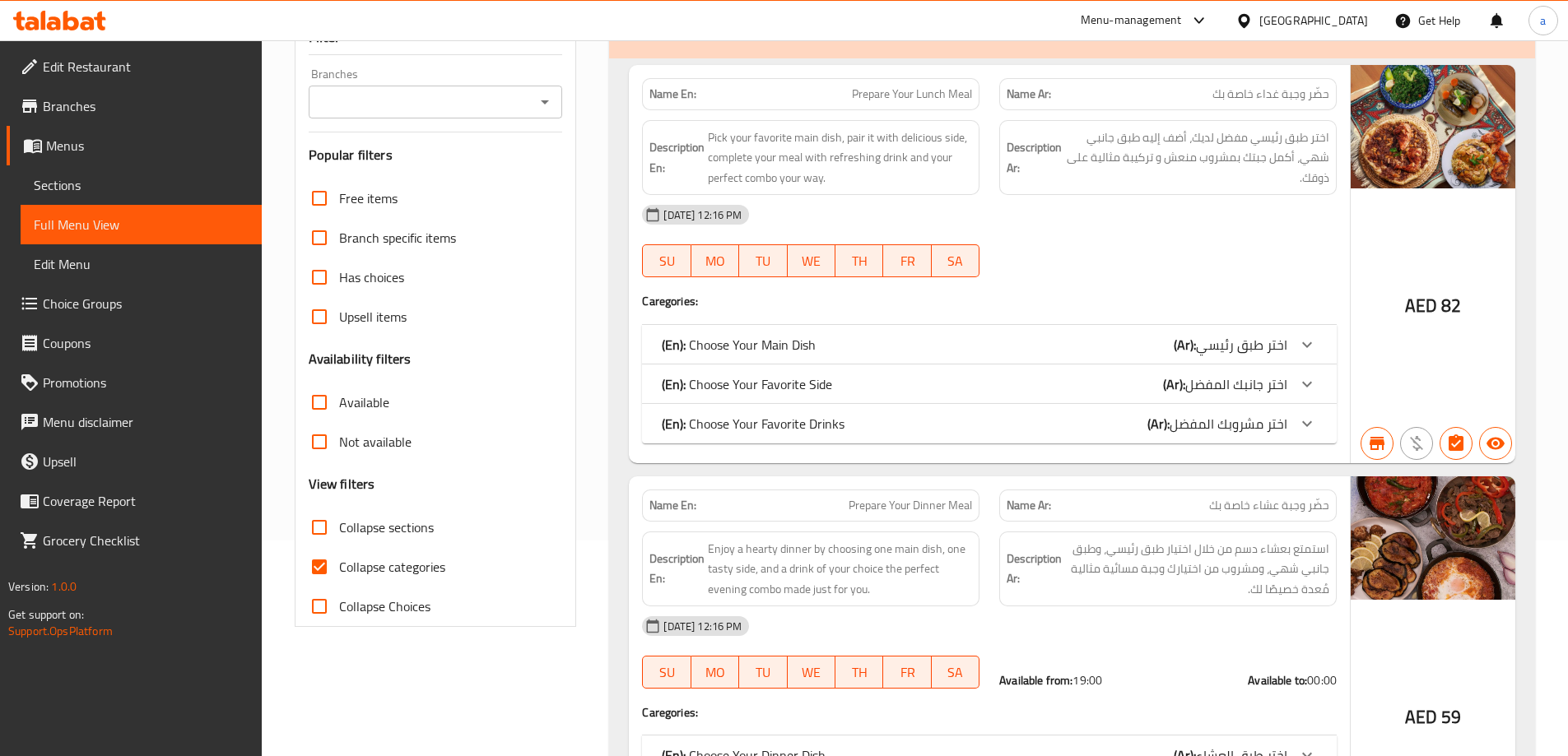
scroll to position [329, 0]
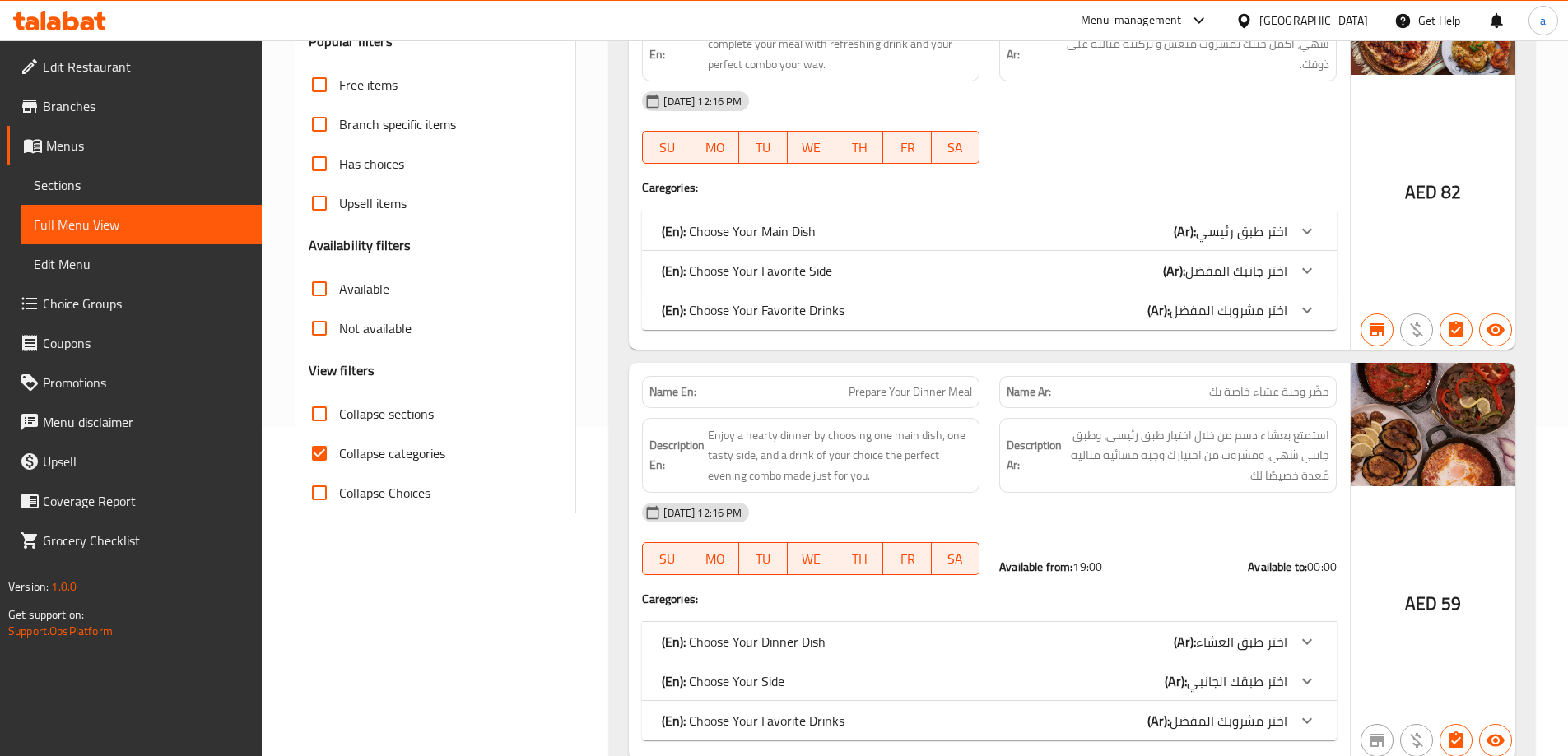
click at [384, 438] on label "Collapse categories" at bounding box center [372, 453] width 146 height 39
click at [339, 438] on input "Collapse categories" at bounding box center [319, 453] width 39 height 39
click at [395, 450] on span "Collapse categories" at bounding box center [391, 453] width 106 height 20
click at [339, 450] on input "Collapse categories" at bounding box center [319, 453] width 39 height 39
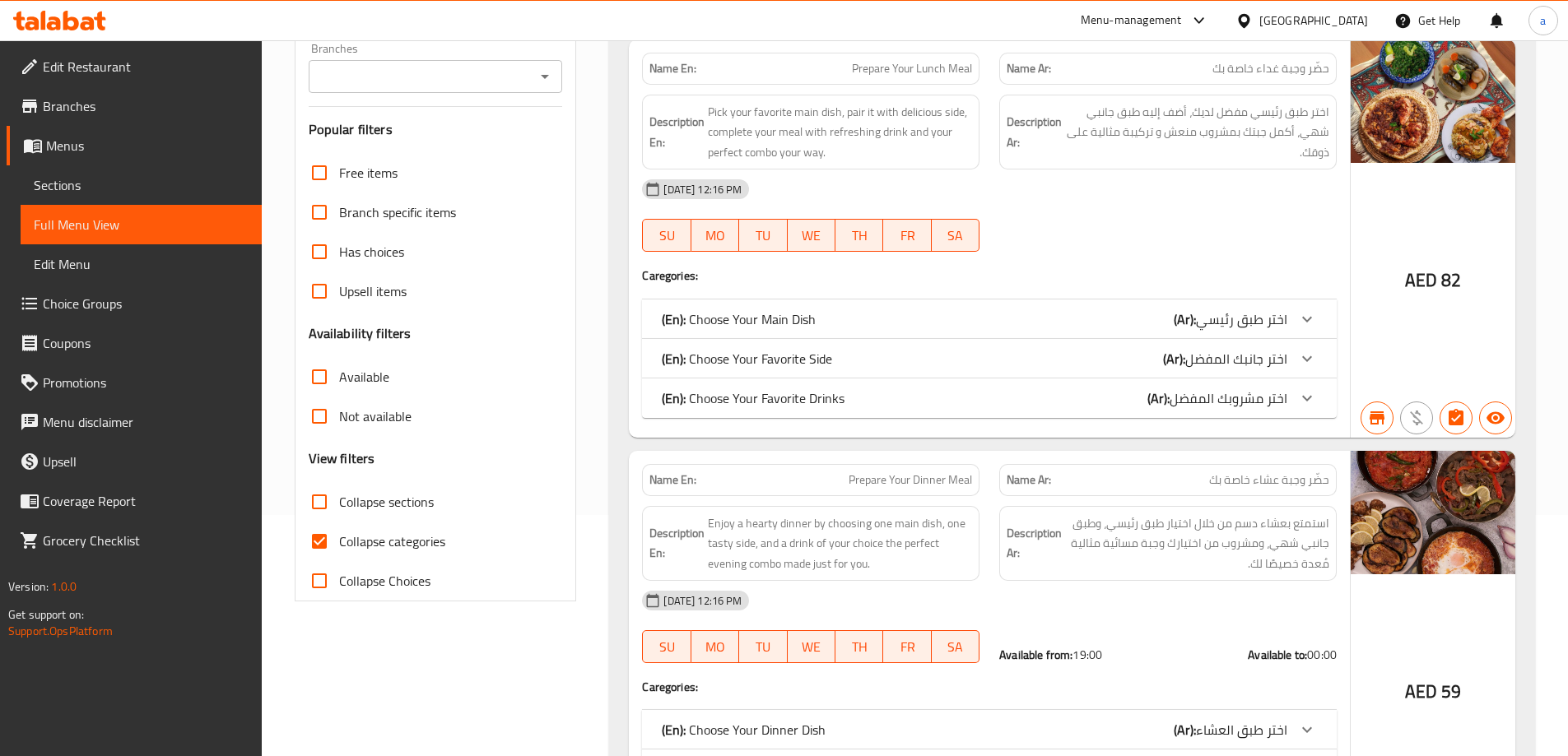
scroll to position [247, 0]
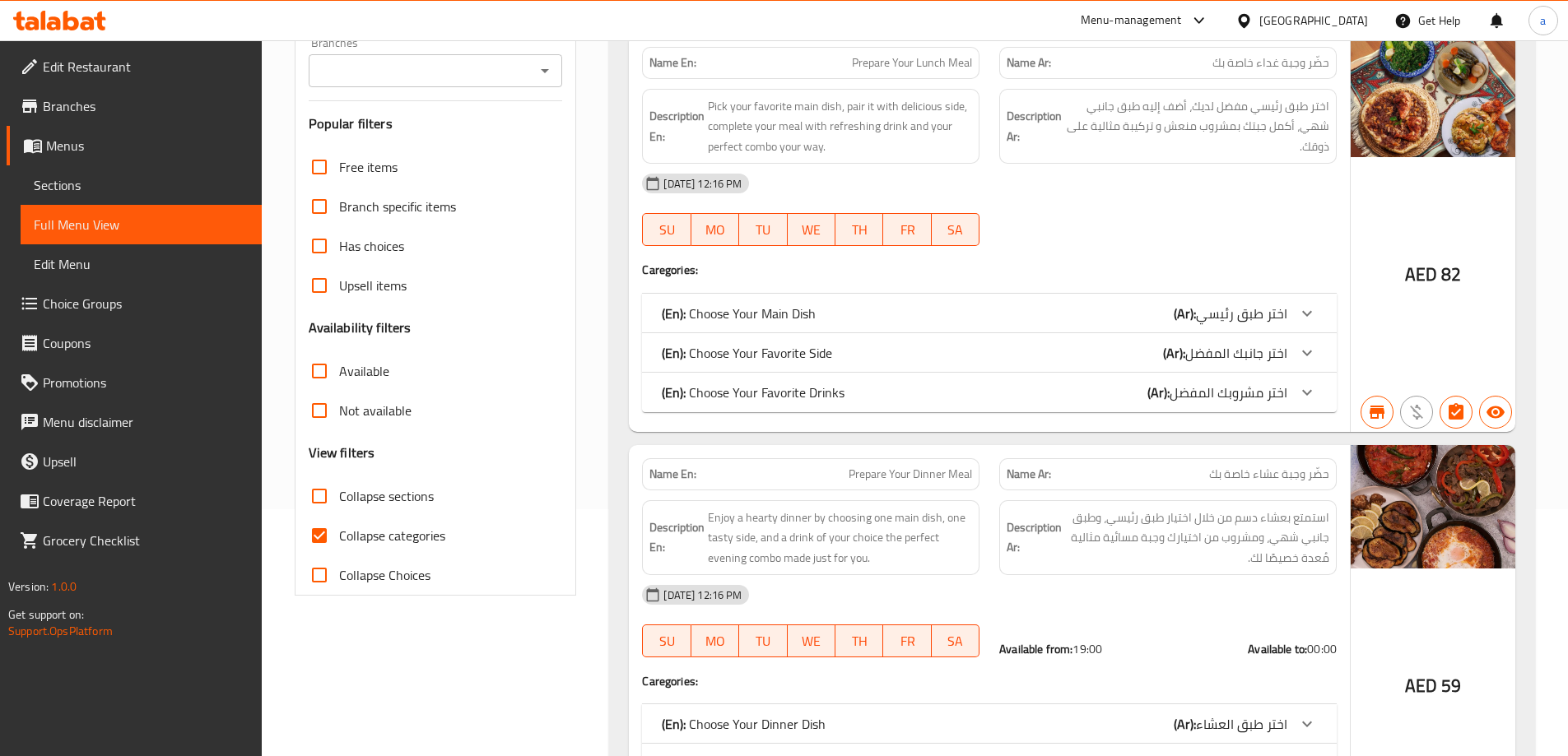
drag, startPoint x: 413, startPoint y: 541, endPoint x: 1329, endPoint y: 347, distance: 936.3
click at [414, 540] on span "Collapse categories" at bounding box center [391, 535] width 106 height 20
click at [339, 540] on input "Collapse categories" at bounding box center [319, 535] width 39 height 39
checkbox input "false"
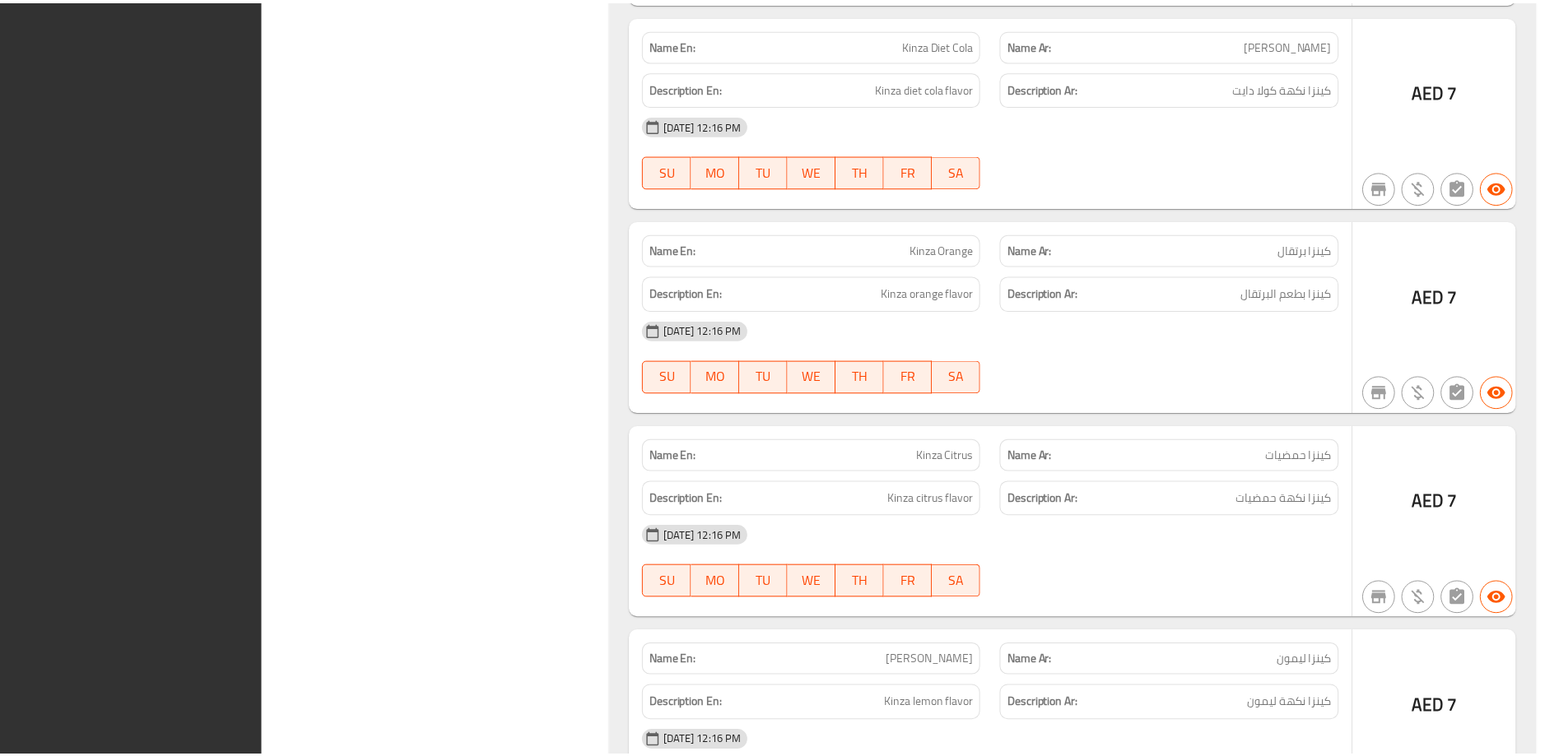
scroll to position [86489, 0]
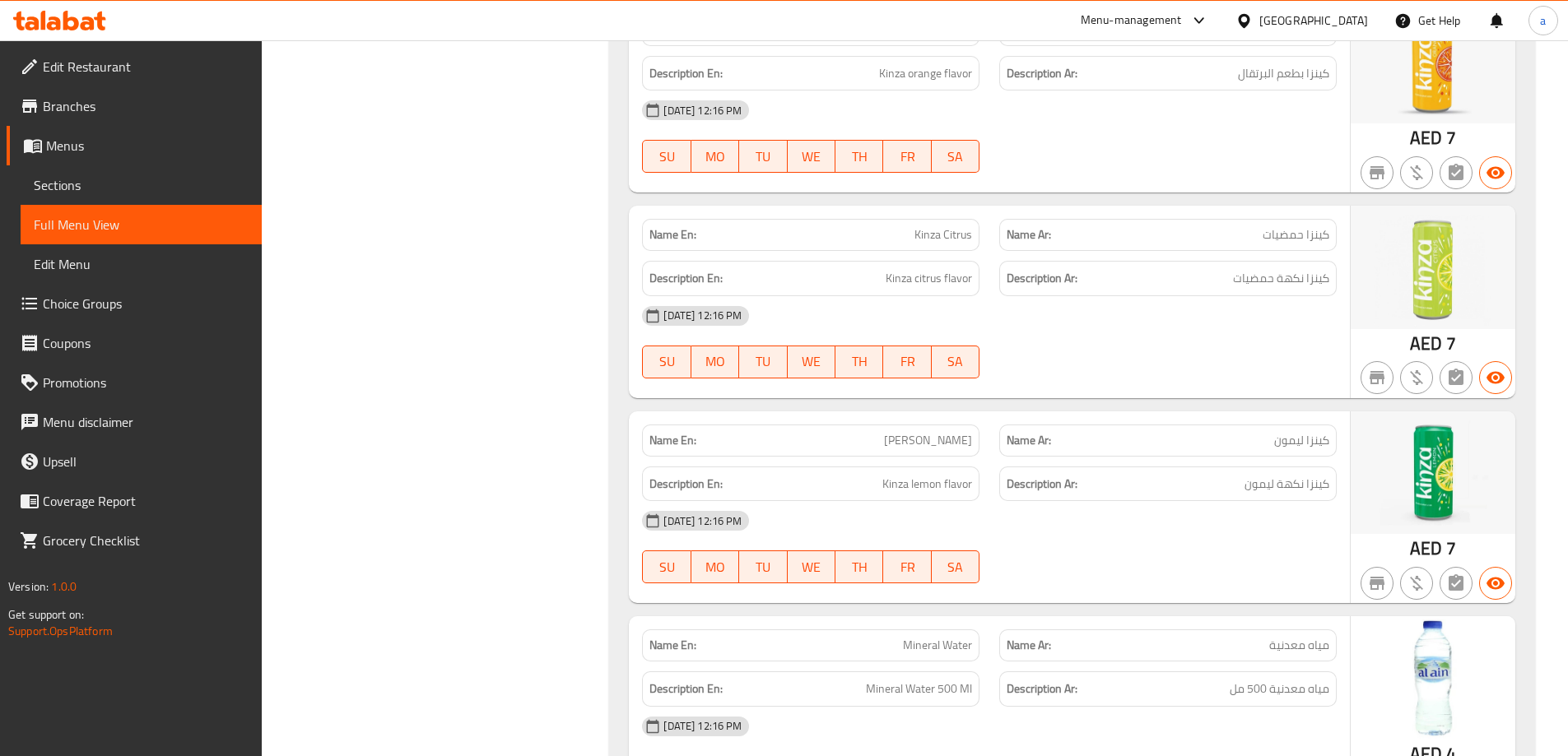
click at [152, 230] on span "Full Menu View" at bounding box center [141, 225] width 215 height 20
click at [130, 183] on span "Sections" at bounding box center [141, 185] width 215 height 20
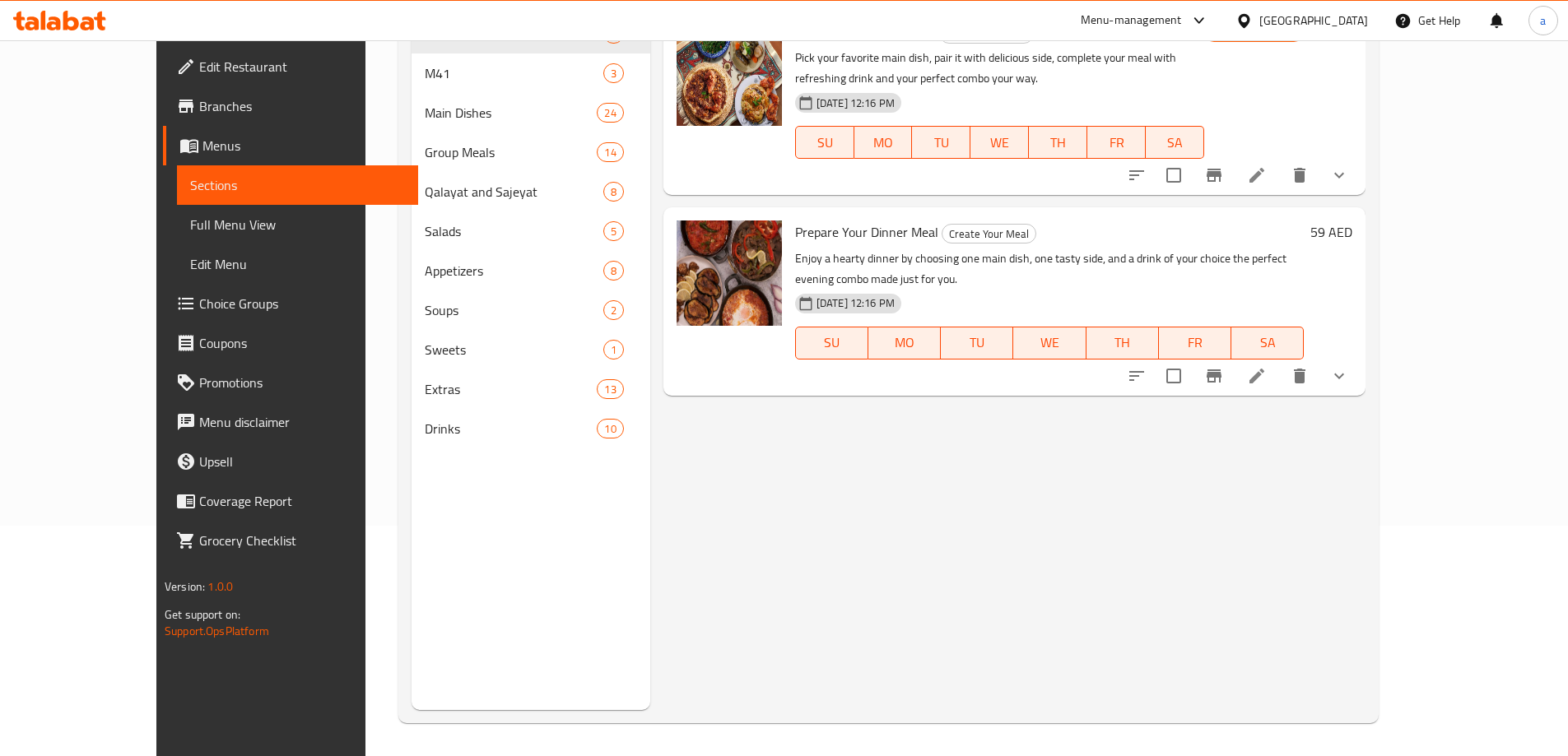
scroll to position [230, 0]
click at [203, 141] on span "Menus" at bounding box center [304, 146] width 203 height 20
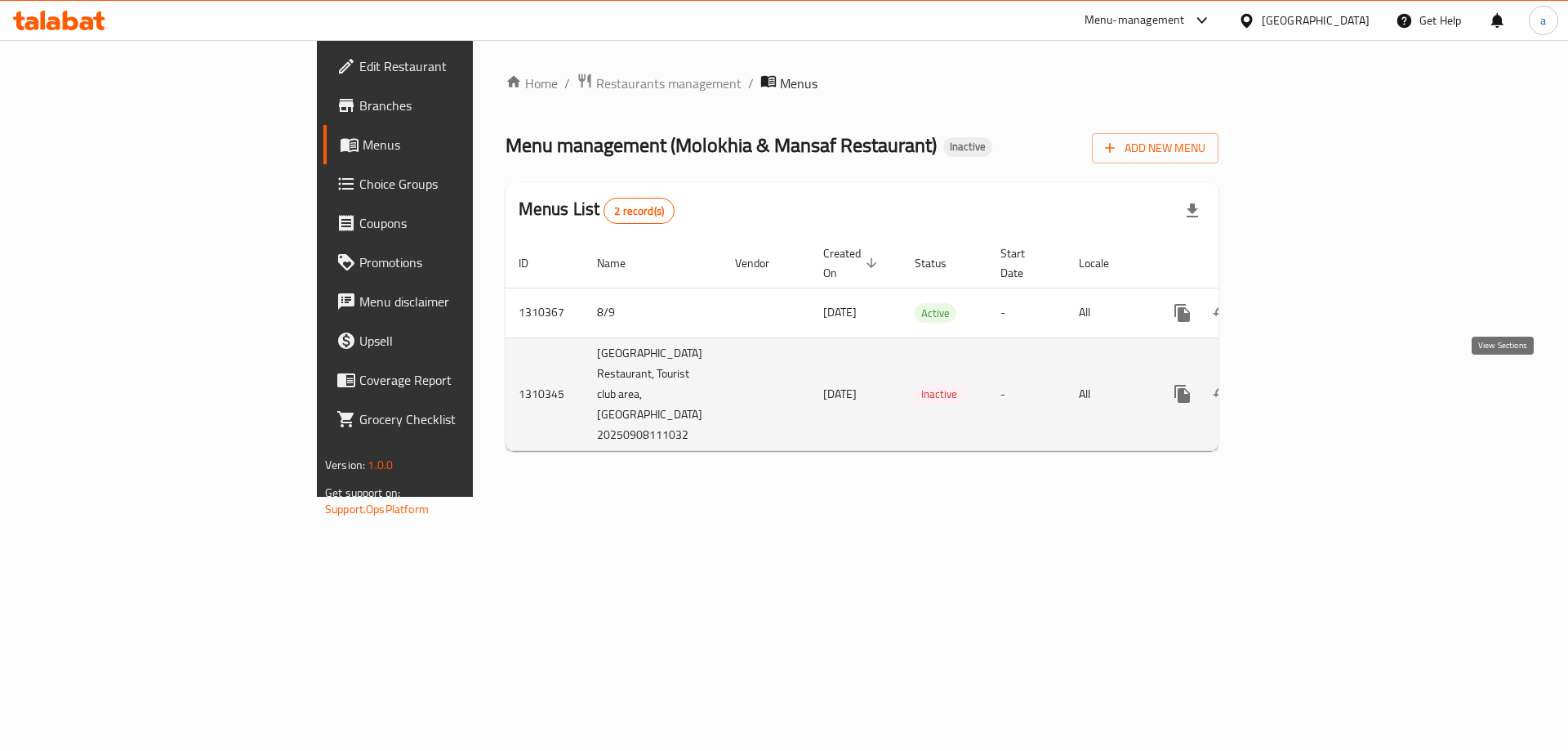
click at [1308, 388] on icon "enhanced table" at bounding box center [1301, 394] width 15 height 15
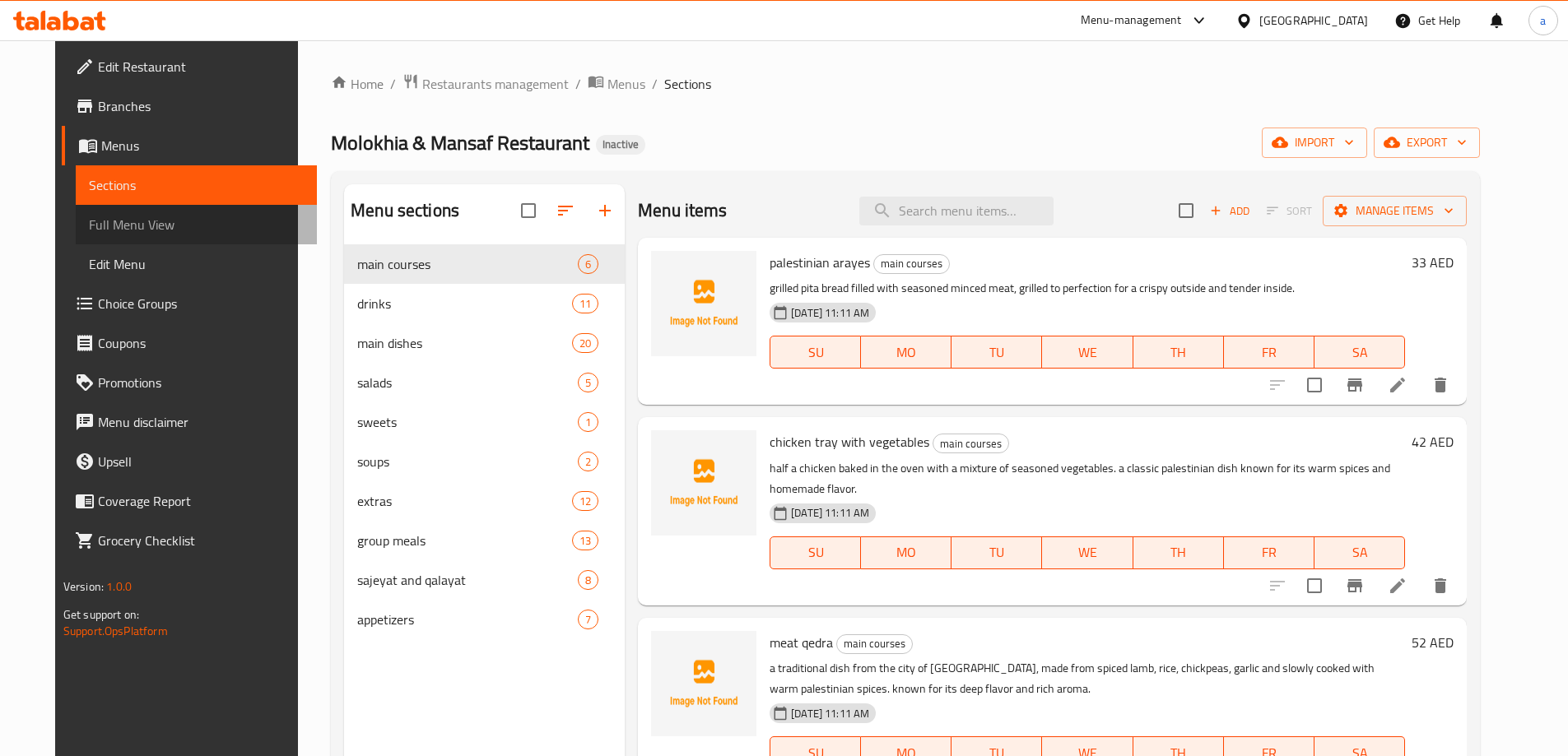
click at [196, 220] on span "Full Menu View" at bounding box center [197, 225] width 215 height 20
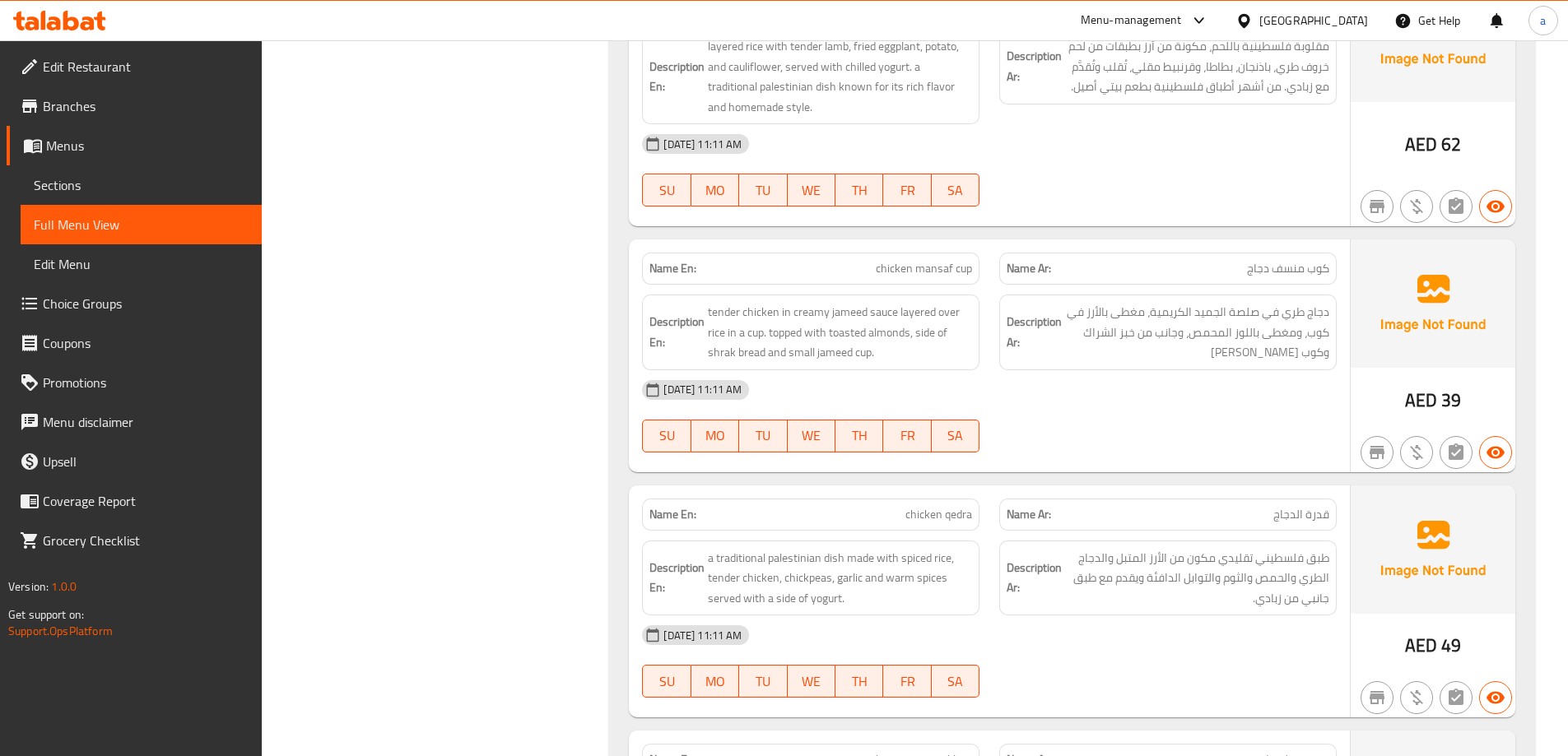
scroll to position [7730, 0]
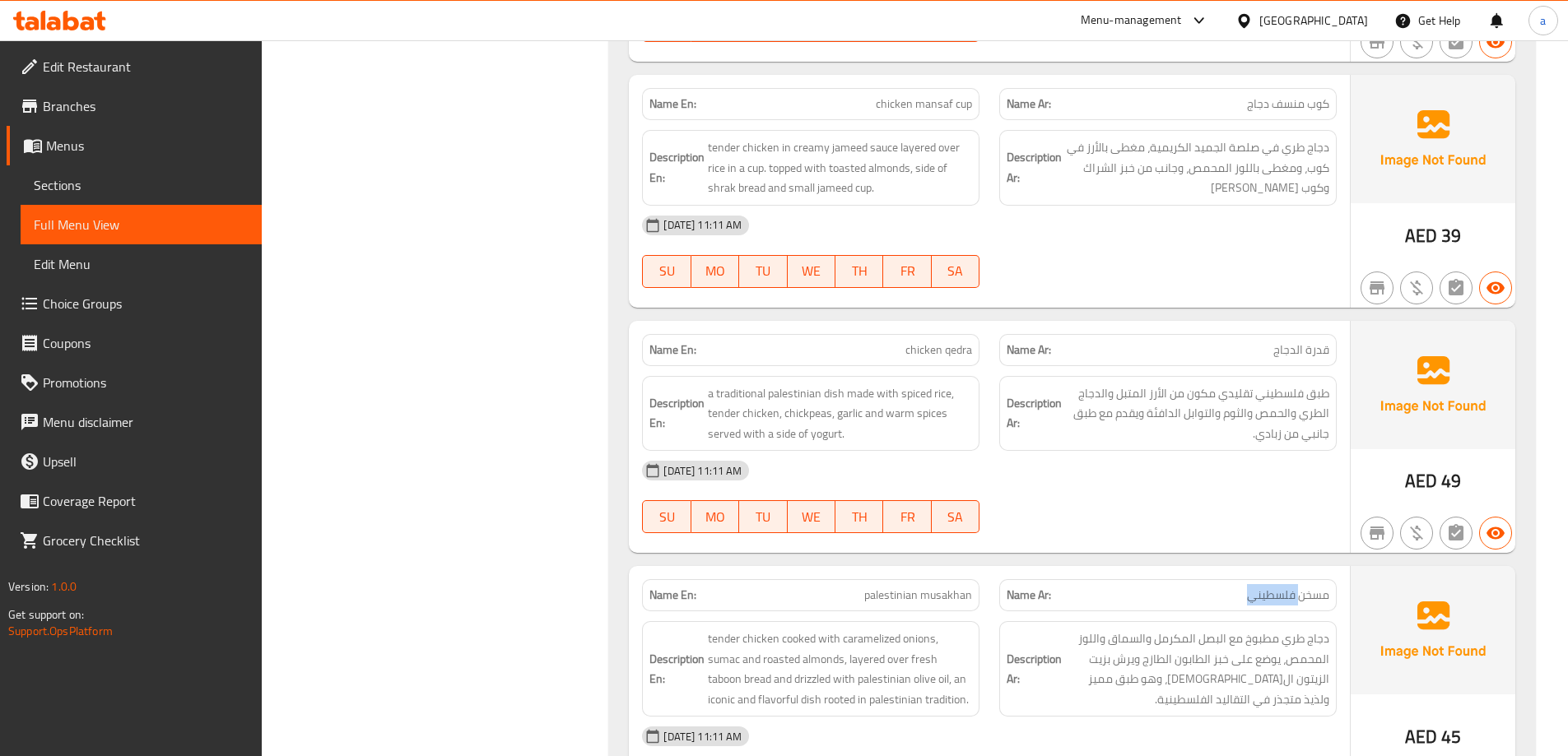
drag, startPoint x: 1199, startPoint y: 554, endPoint x: 1297, endPoint y: 551, distance: 98.0
click at [1297, 586] on p "Name Ar: مسخن فلسطيني" at bounding box center [1168, 594] width 323 height 18
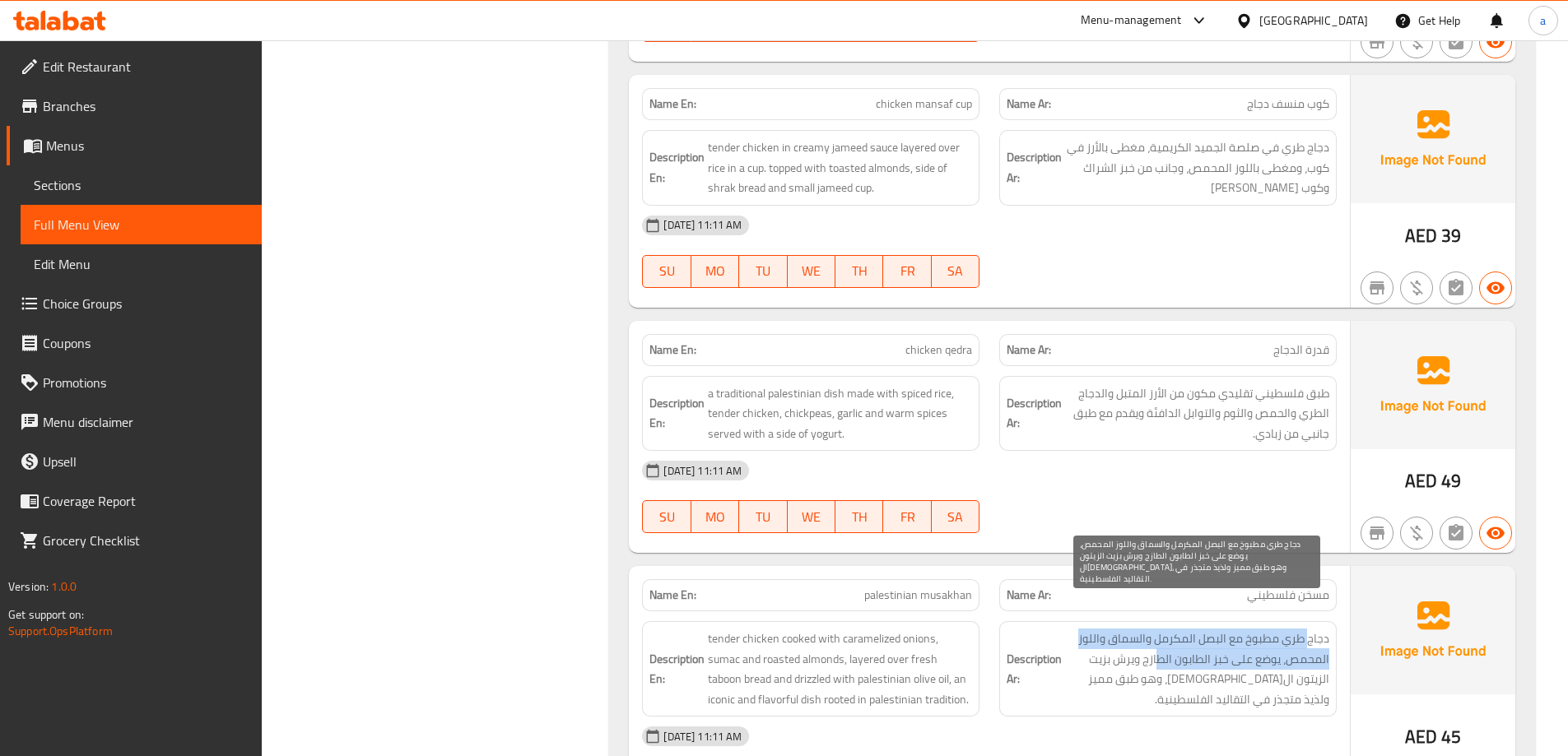
drag, startPoint x: 1307, startPoint y: 597, endPoint x: 1159, endPoint y: 610, distance: 148.6
click at [1159, 628] on span "دجاج طري مطبوخ مع البصل المكرمل والسماق واللوز المحمص، يوضع على خبز الطابون الط…" at bounding box center [1197, 668] width 264 height 81
